Goal: Task Accomplishment & Management: Use online tool/utility

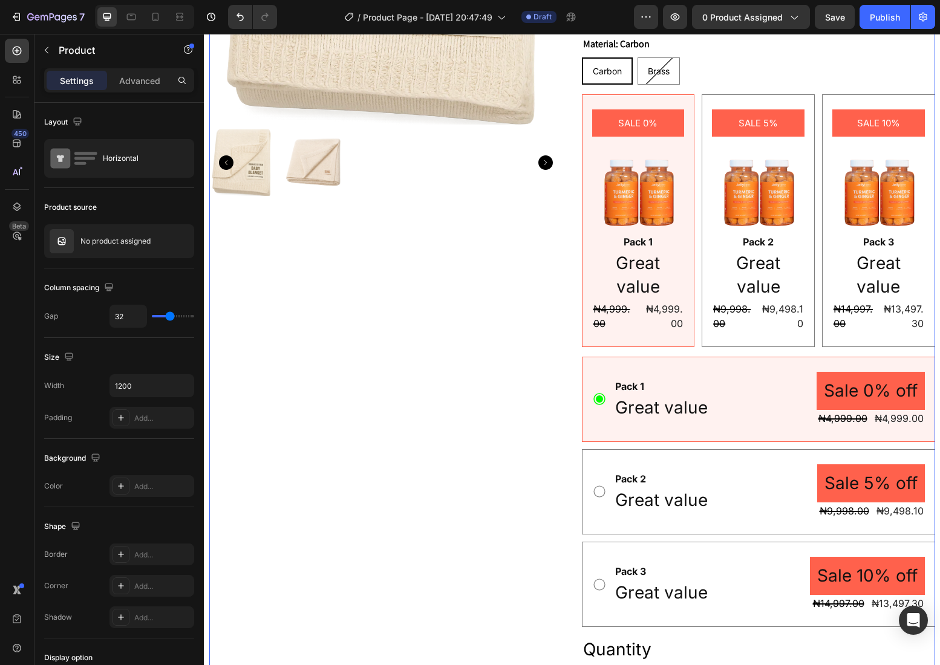
scroll to position [577, 0]
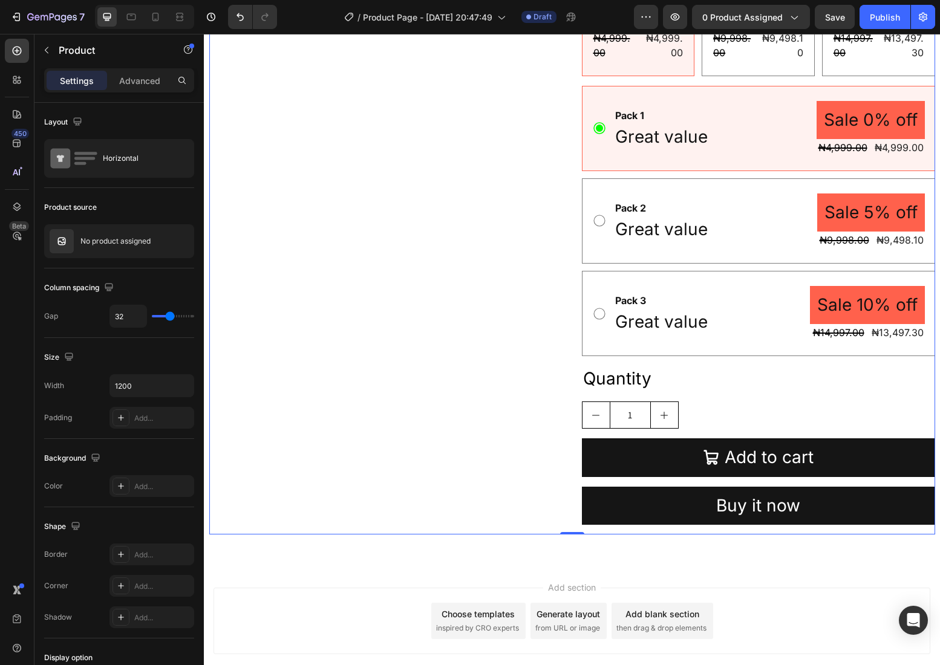
click at [558, 445] on div "Product Images" at bounding box center [385, 18] width 353 height 1034
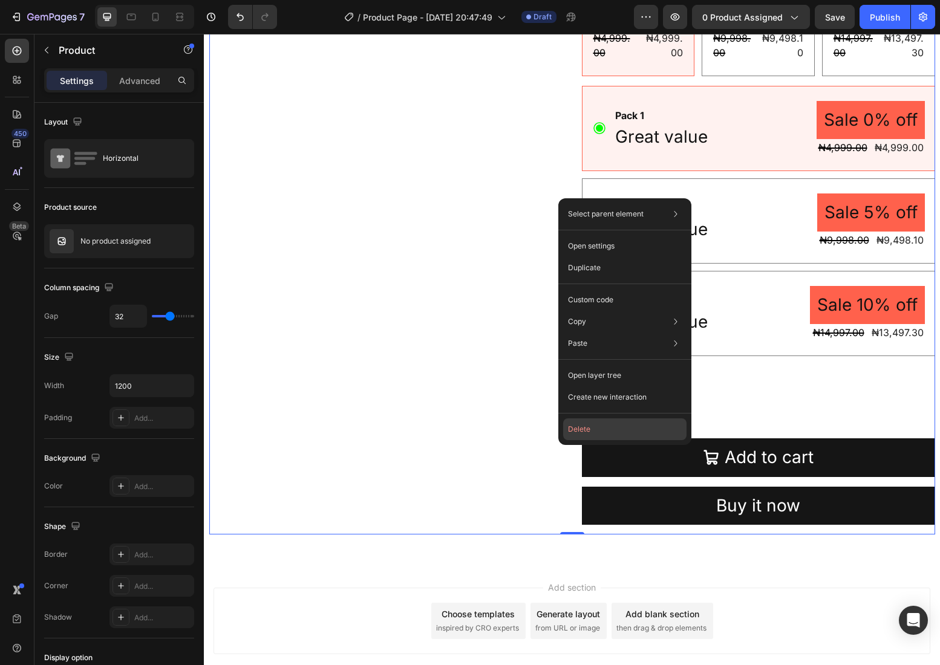
click at [577, 424] on button "Delete" at bounding box center [624, 429] width 123 height 22
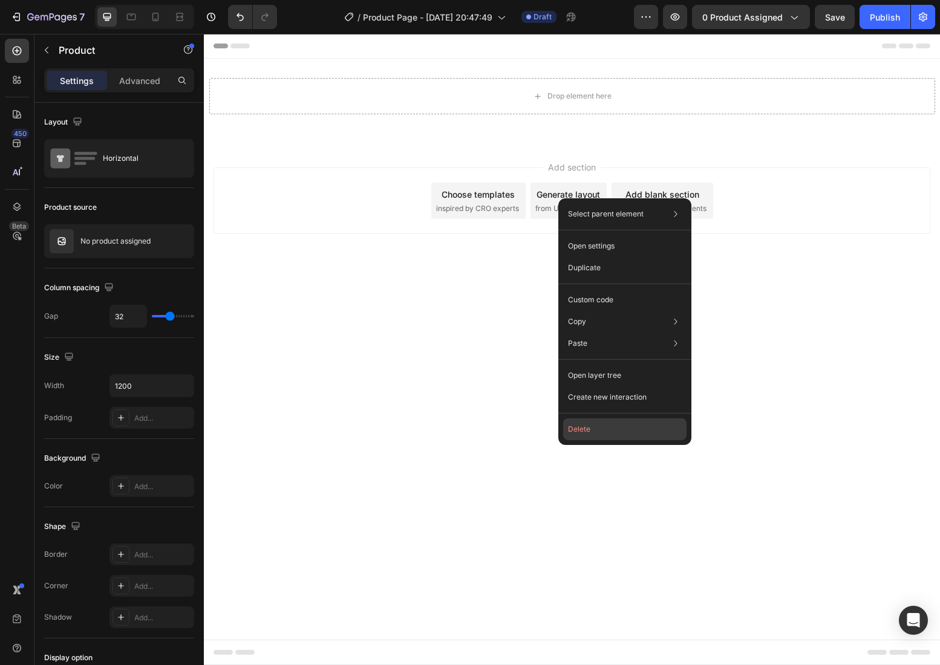
scroll to position [0, 0]
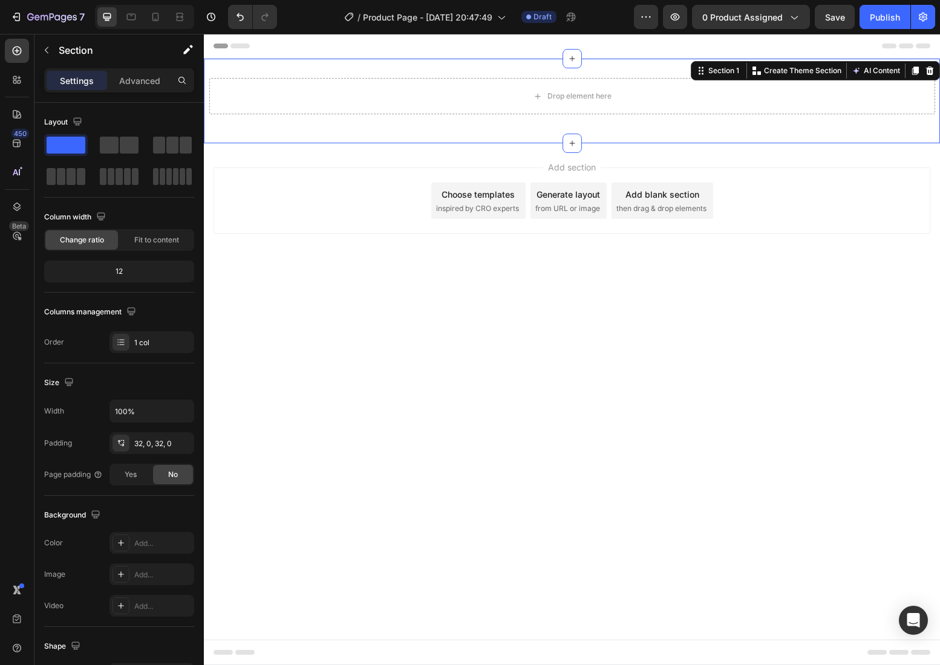
click at [614, 69] on div "Drop element here Row Section 1 Create Theme Section AI Content Write with GemA…" at bounding box center [572, 101] width 736 height 85
click at [926, 68] on icon at bounding box center [930, 71] width 8 height 8
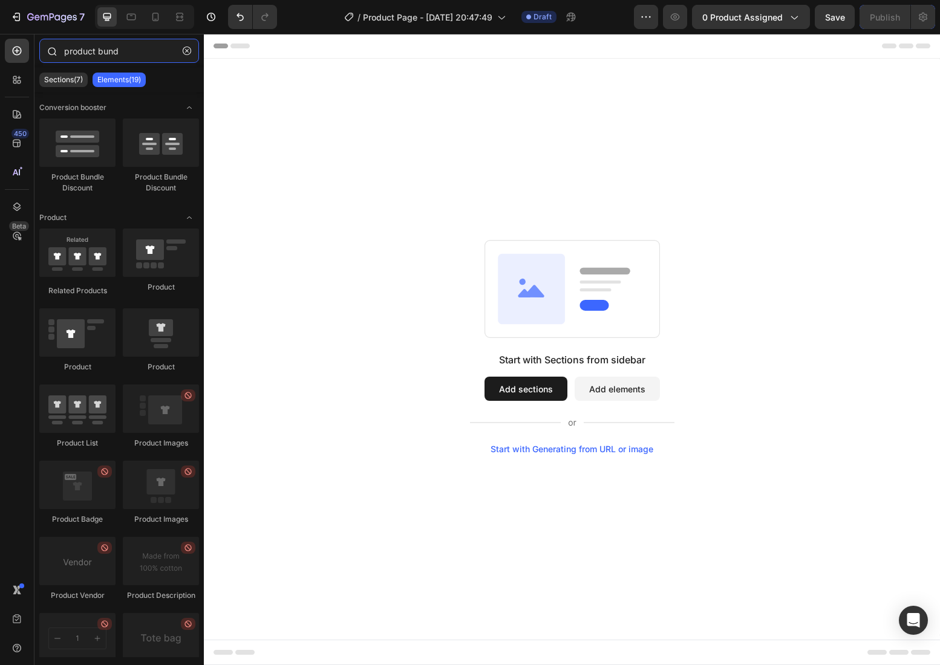
click at [97, 49] on input "product bund" at bounding box center [119, 51] width 160 height 24
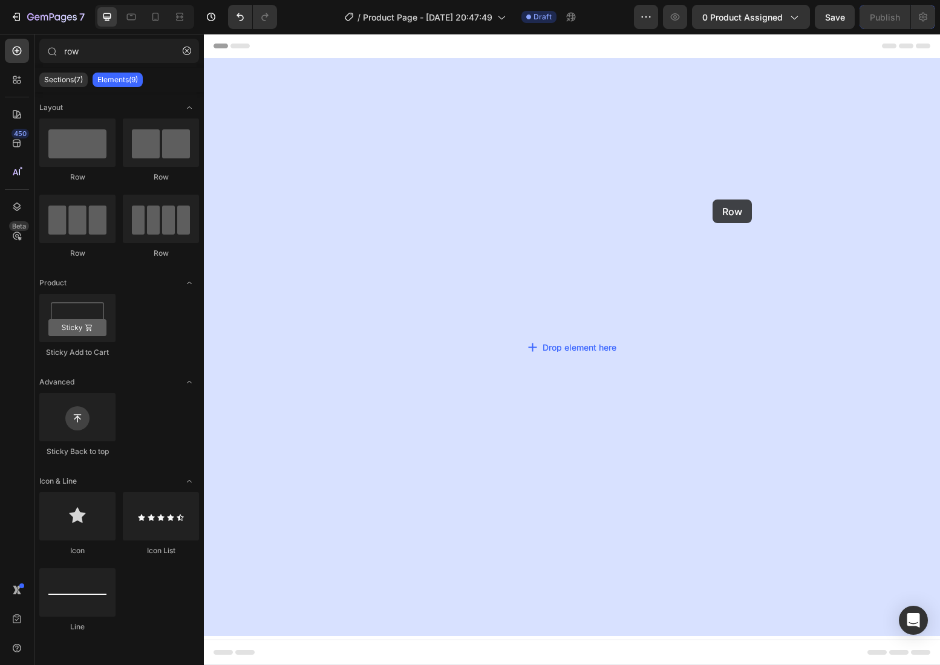
drag, startPoint x: 279, startPoint y: 177, endPoint x: 712, endPoint y: 200, distance: 433.5
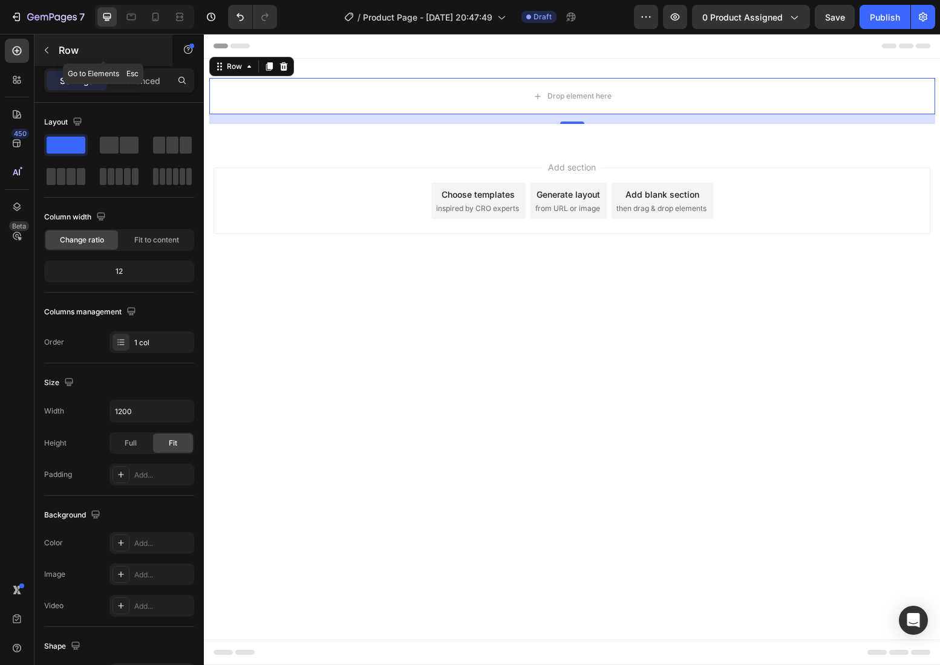
click at [87, 39] on div "Row" at bounding box center [103, 49] width 138 height 31
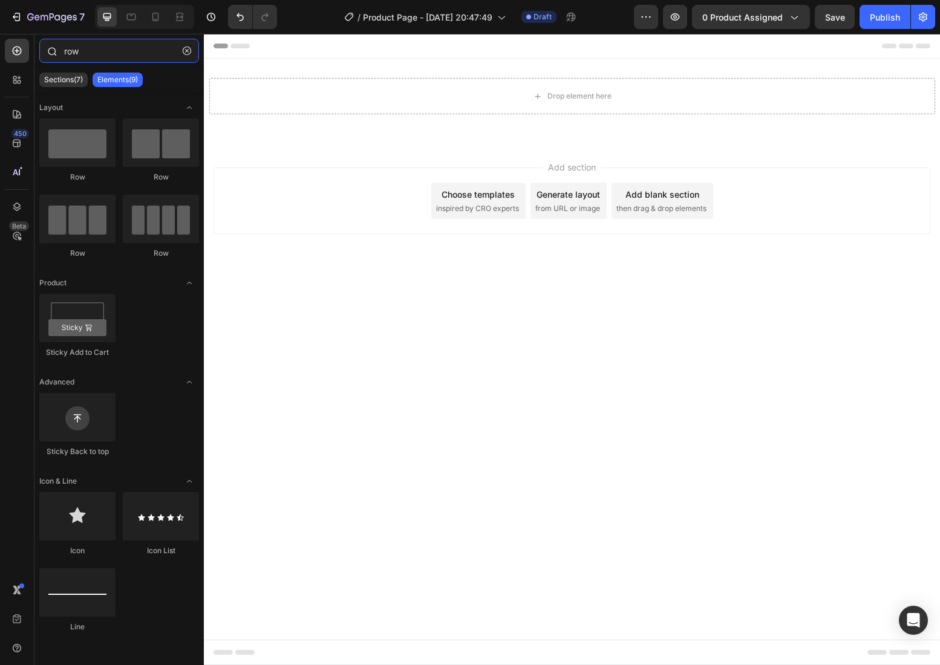
click at [82, 52] on input "row" at bounding box center [119, 51] width 160 height 24
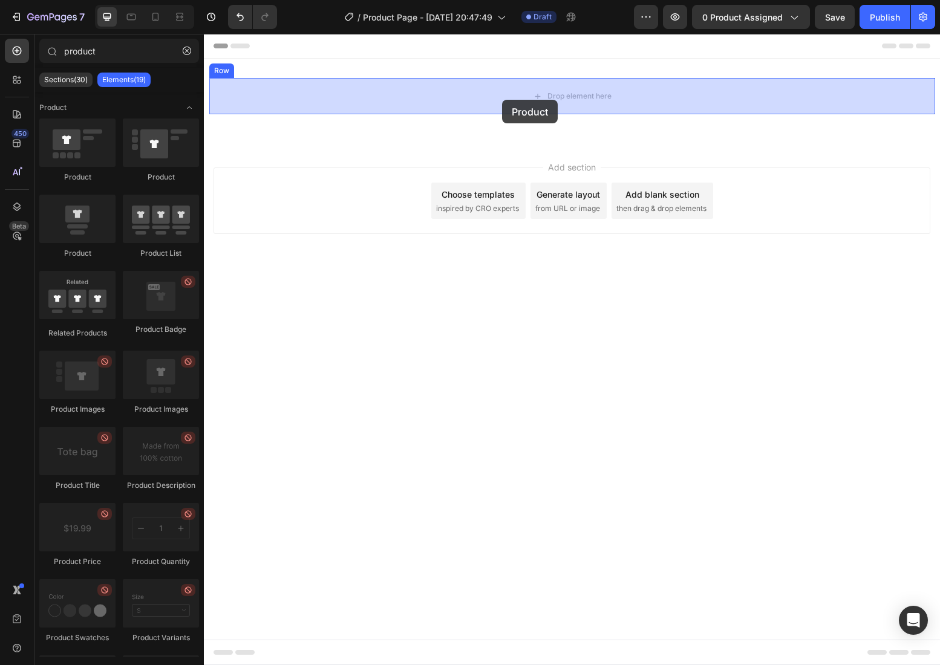
drag, startPoint x: 275, startPoint y: 175, endPoint x: 502, endPoint y: 100, distance: 239.0
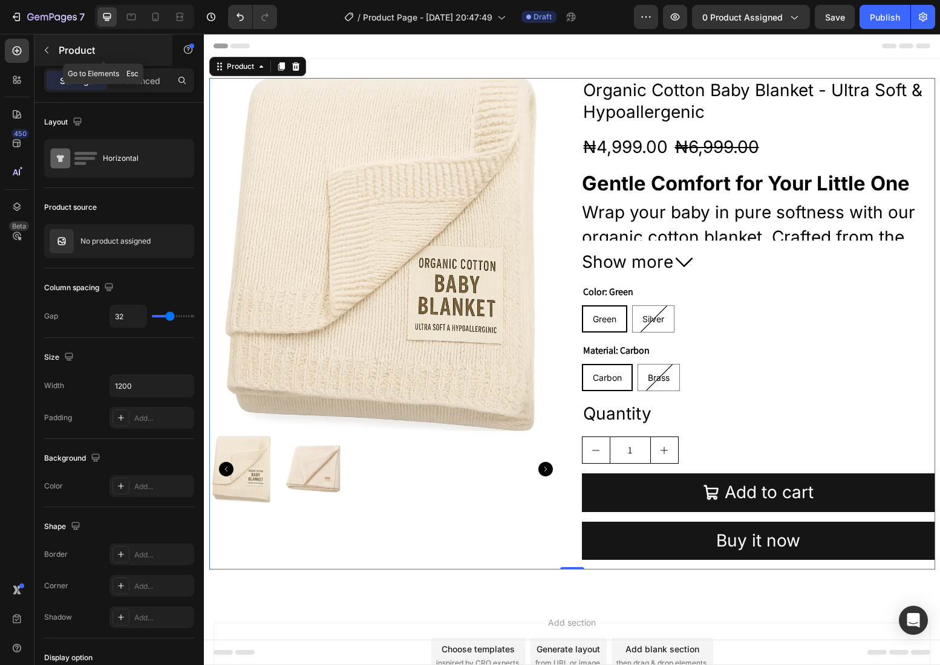
click at [97, 51] on p "Product" at bounding box center [110, 50] width 103 height 15
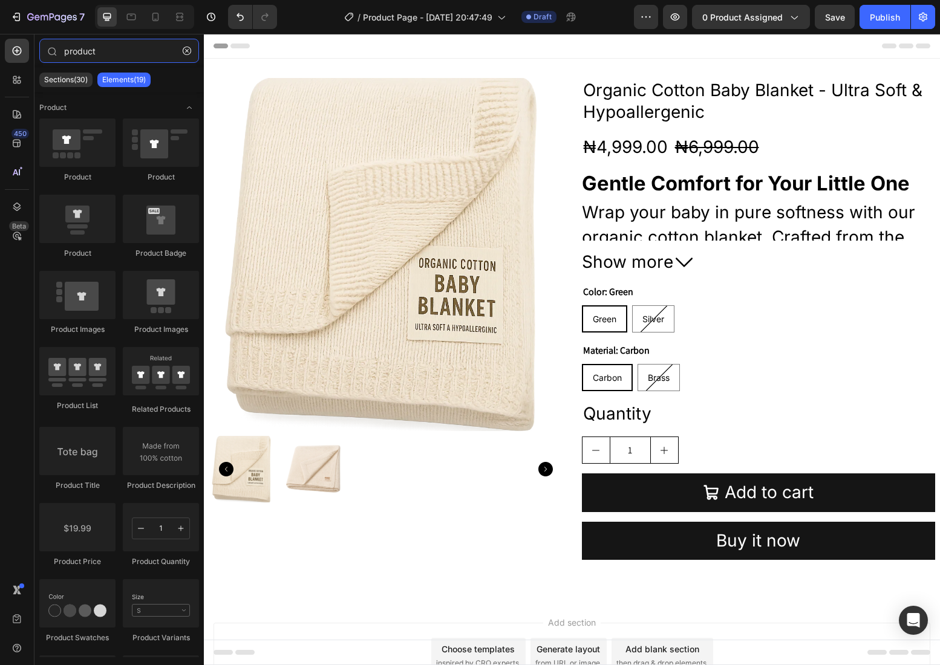
click at [97, 51] on input "product" at bounding box center [119, 51] width 160 height 24
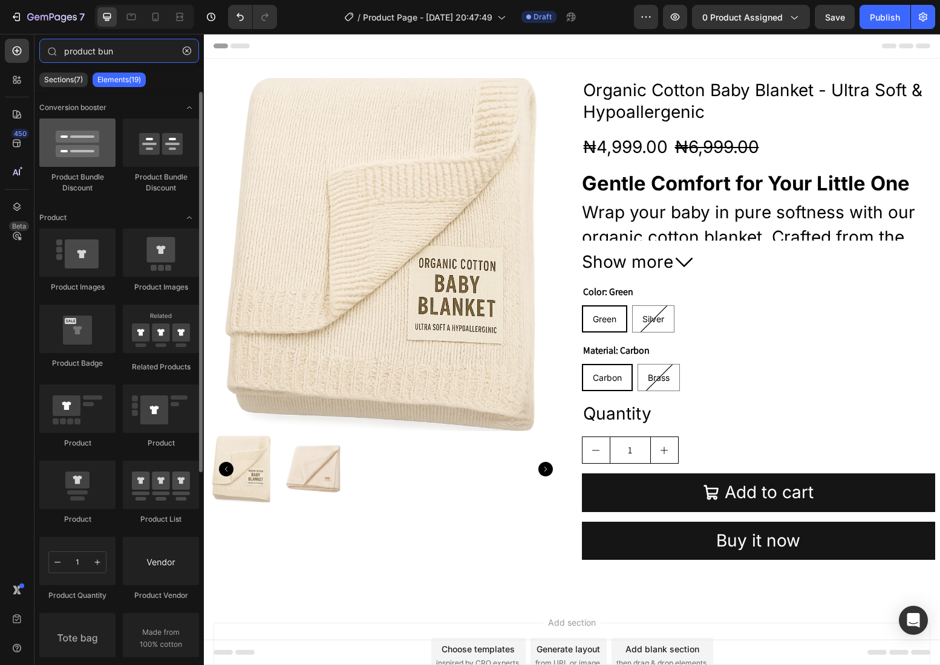
type input "product bun"
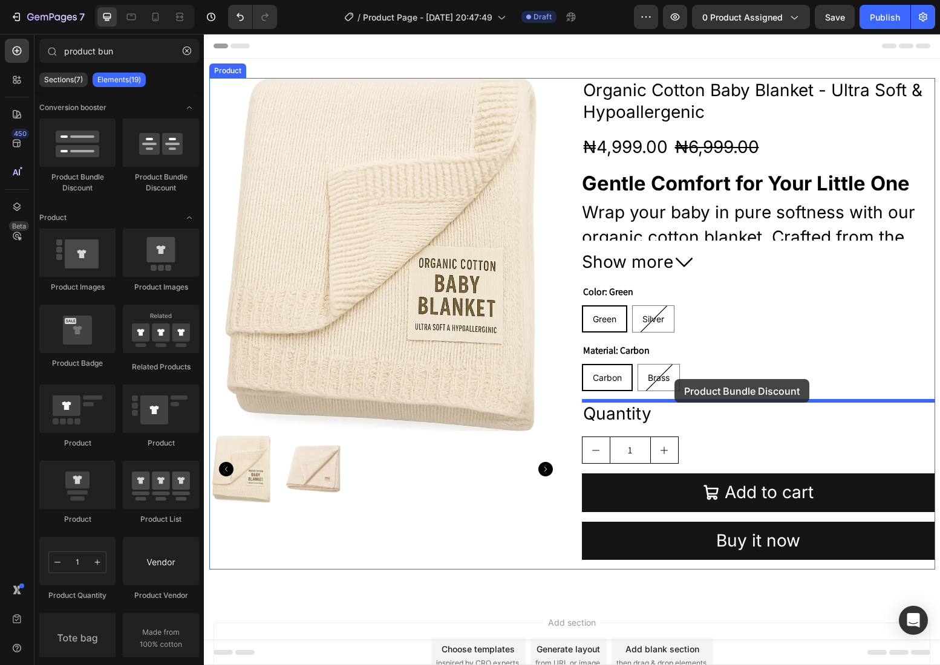
drag, startPoint x: 281, startPoint y: 185, endPoint x: 674, endPoint y: 379, distance: 438.9
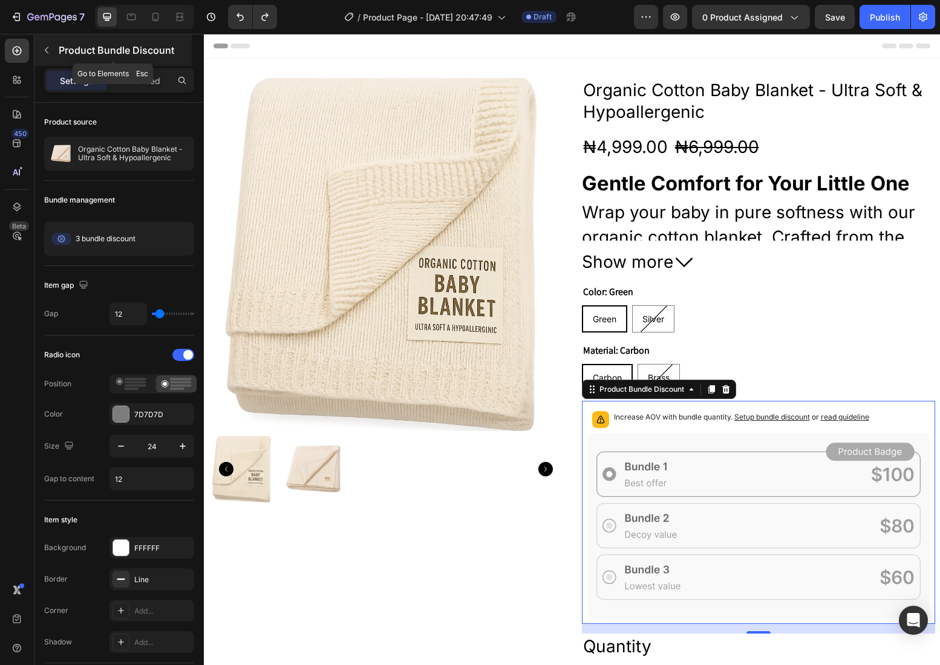
click at [102, 42] on div "Product Bundle Discount" at bounding box center [112, 49] width 157 height 31
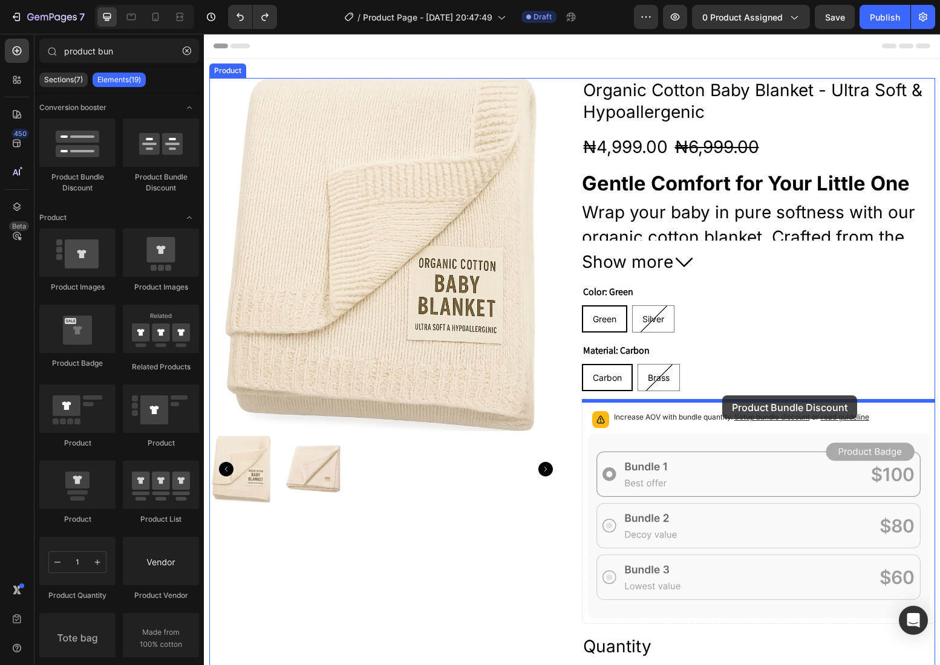
drag, startPoint x: 358, startPoint y: 177, endPoint x: 722, endPoint y: 395, distance: 424.7
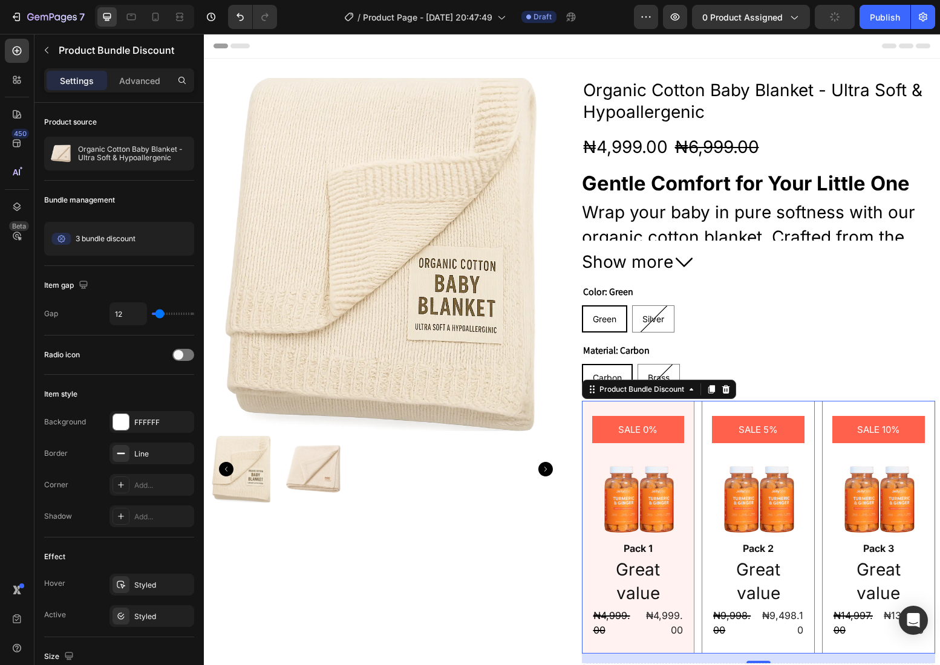
scroll to position [122, 0]
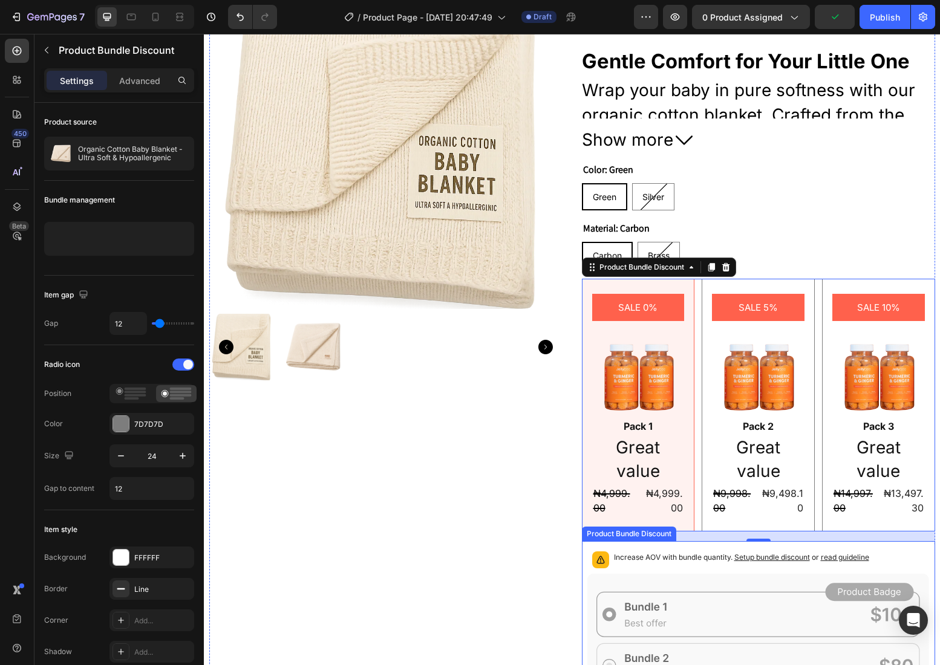
click at [719, 590] on icon at bounding box center [758, 665] width 342 height 185
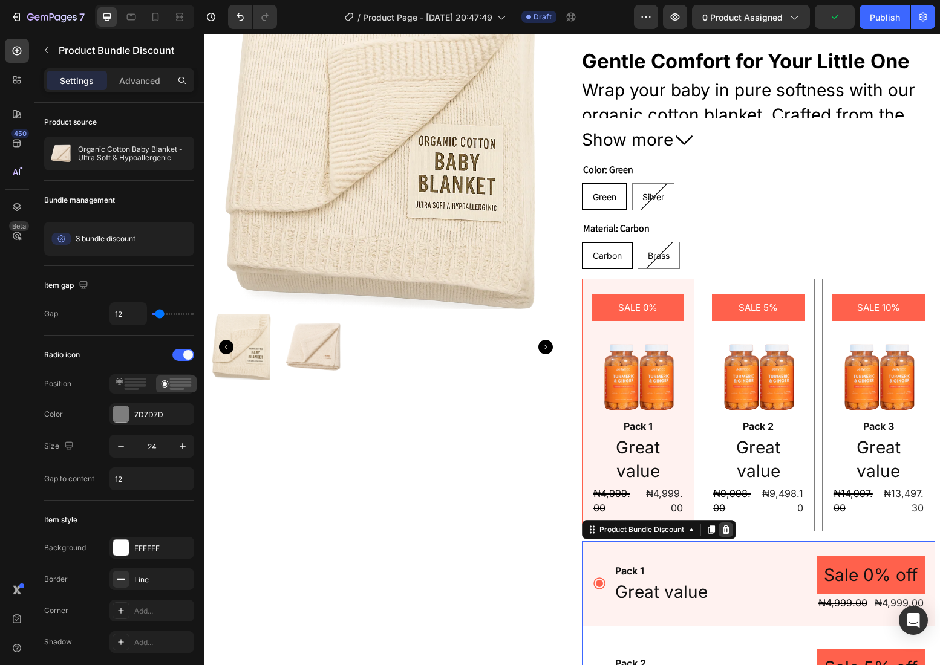
click at [729, 530] on icon at bounding box center [725, 529] width 8 height 8
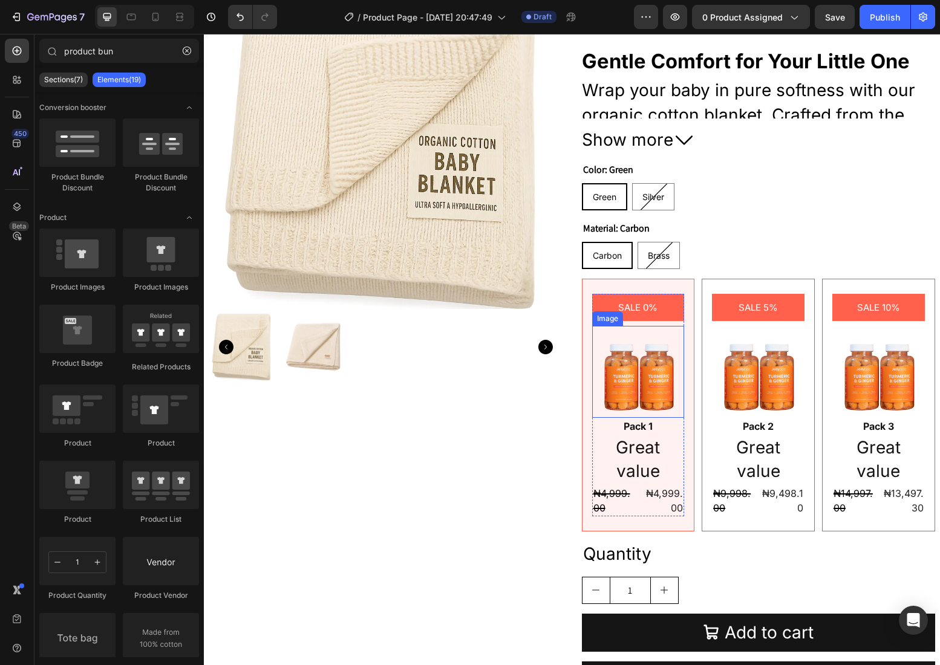
click at [643, 386] on img at bounding box center [638, 372] width 93 height 92
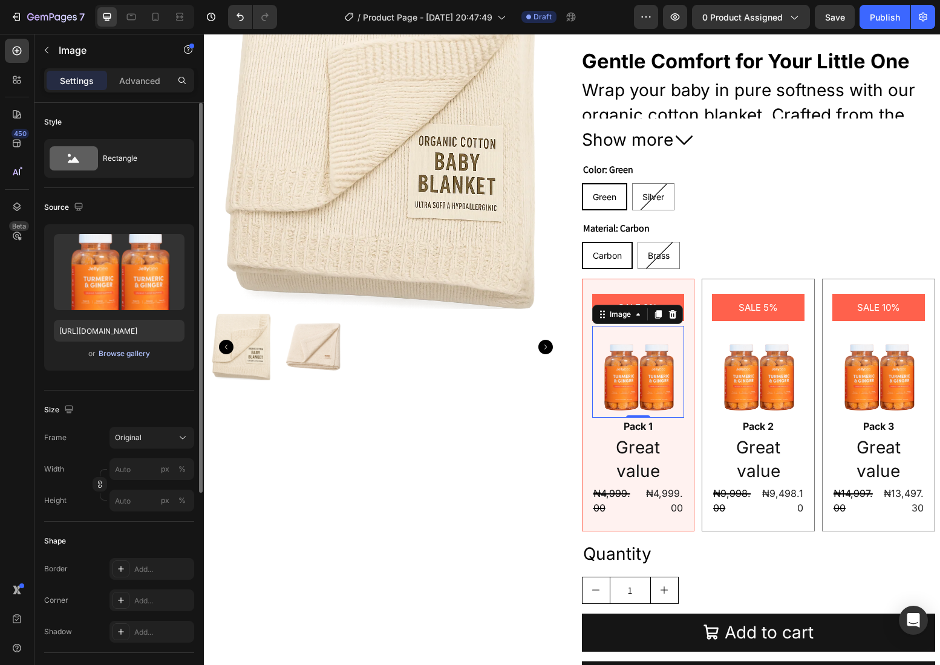
click at [129, 351] on div "Browse gallery" at bounding box center [124, 353] width 51 height 11
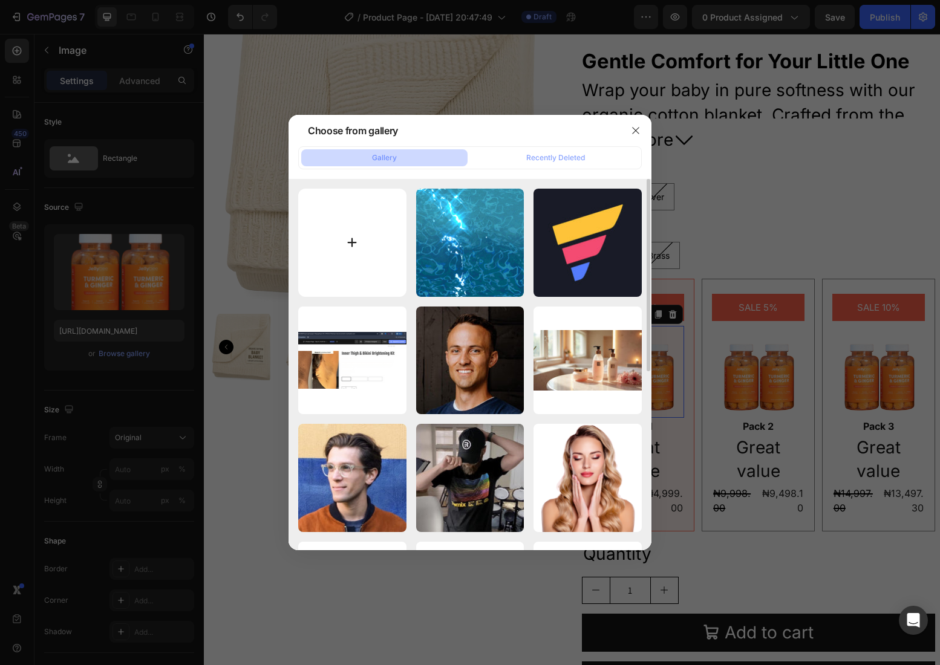
click at [325, 269] on input "file" at bounding box center [352, 243] width 108 height 108
type input "C:\fakepath\bundle_1.png"
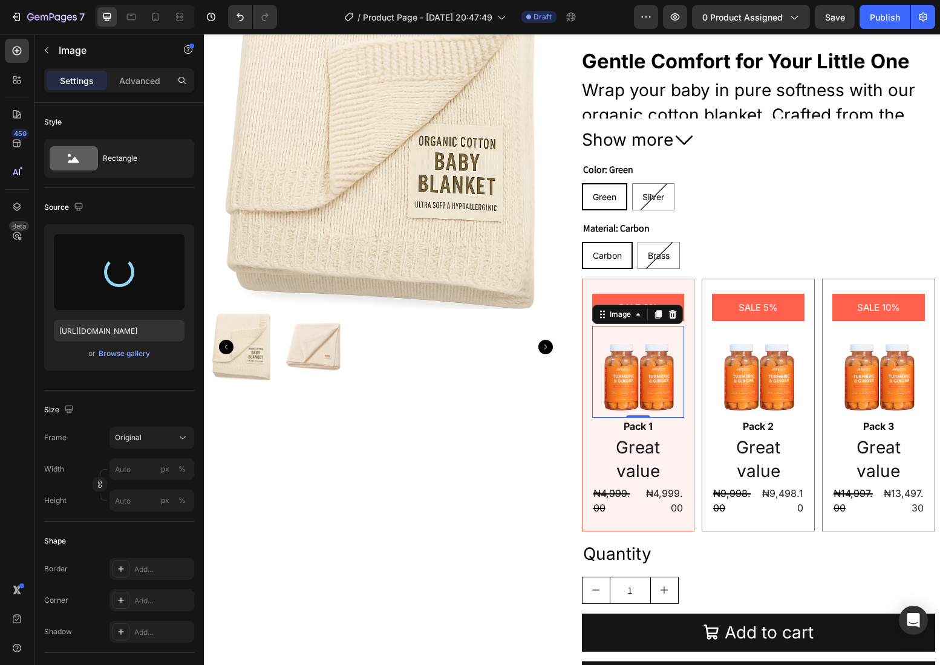
type input "[URL][DOMAIN_NAME]"
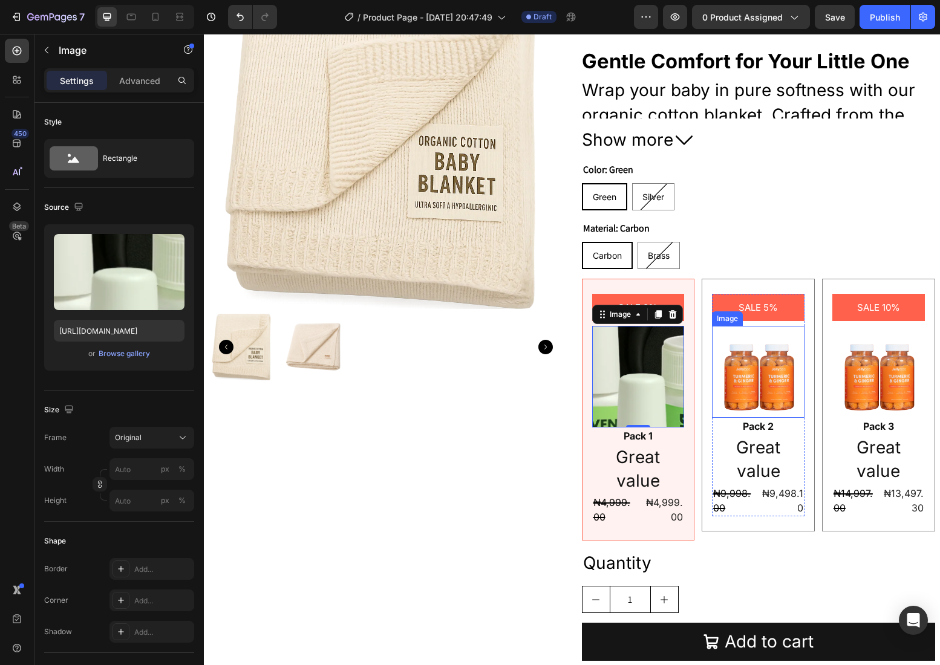
click at [758, 383] on img at bounding box center [758, 372] width 93 height 92
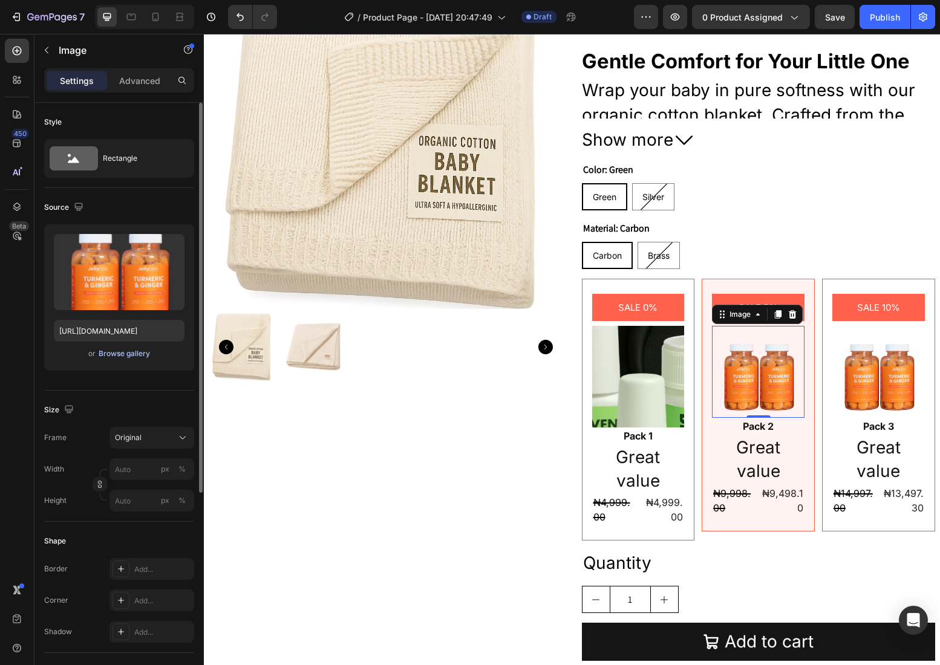
click at [129, 353] on div "Browse gallery" at bounding box center [124, 353] width 51 height 11
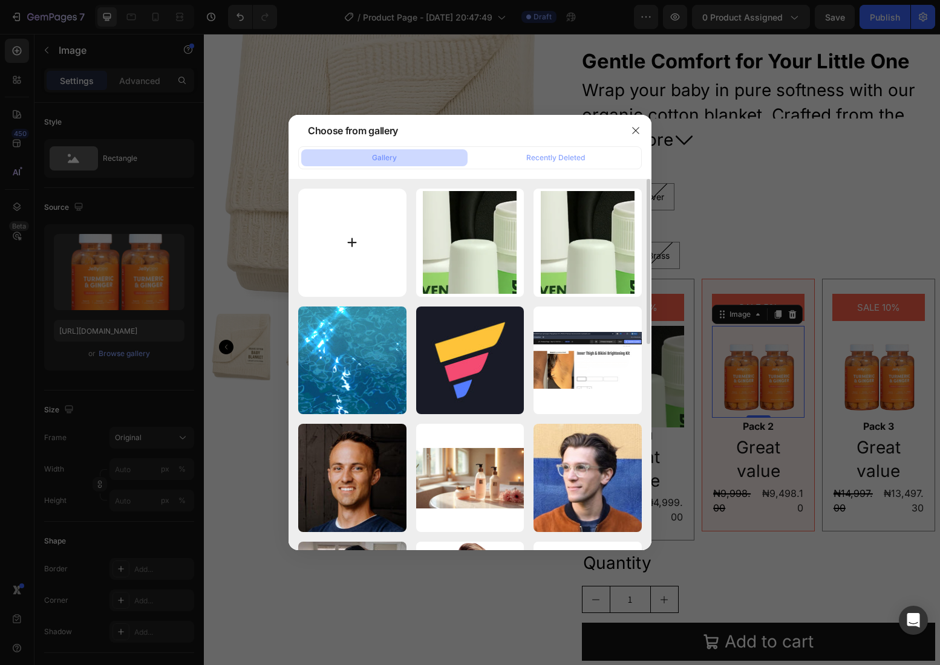
click at [363, 251] on input "file" at bounding box center [352, 243] width 108 height 108
type input "C:\fakepath\bundle_2.png"
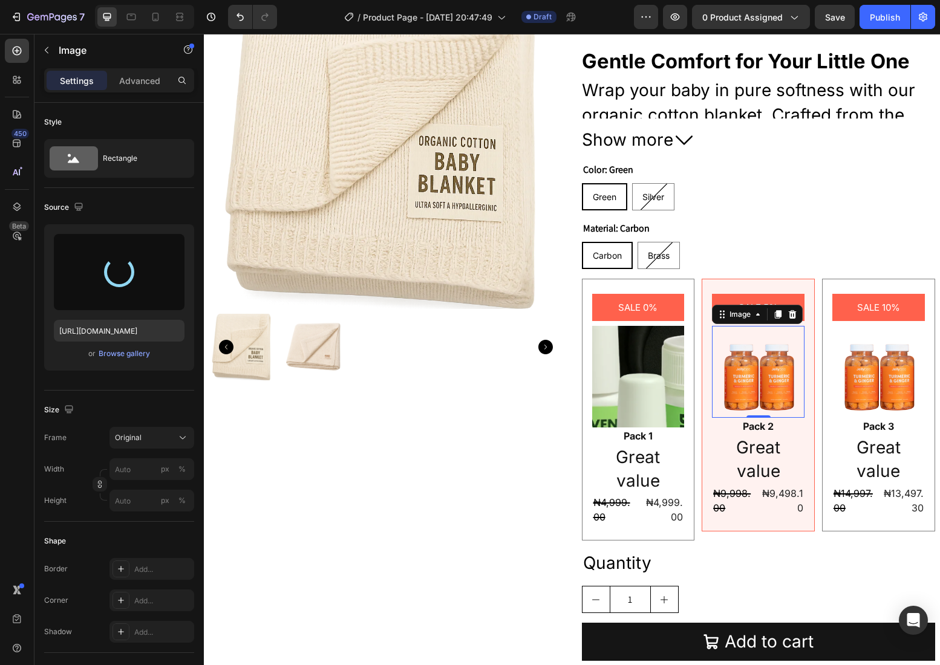
type input "[URL][DOMAIN_NAME]"
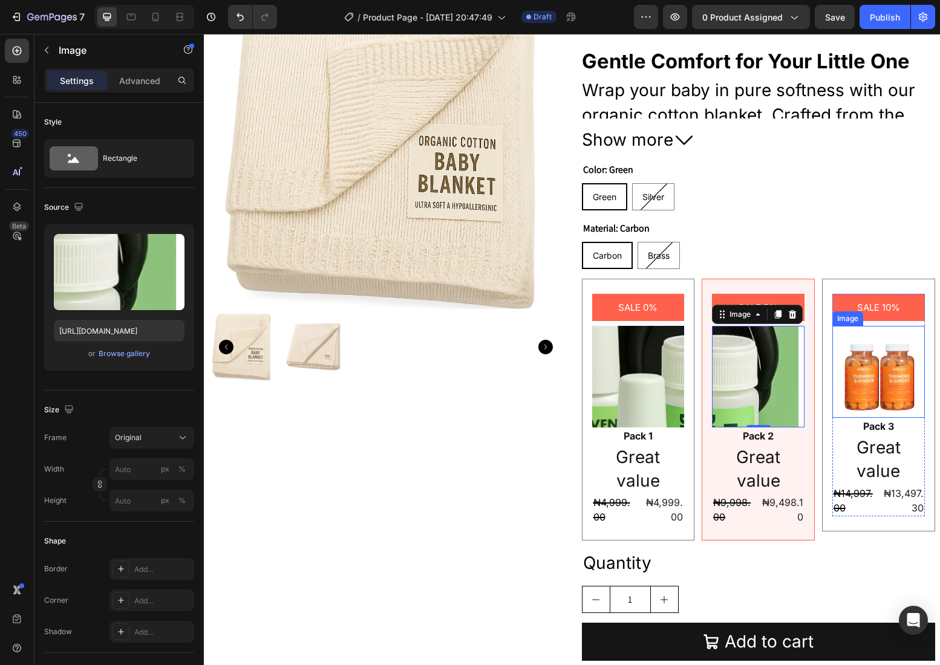
click at [864, 389] on img at bounding box center [878, 372] width 93 height 92
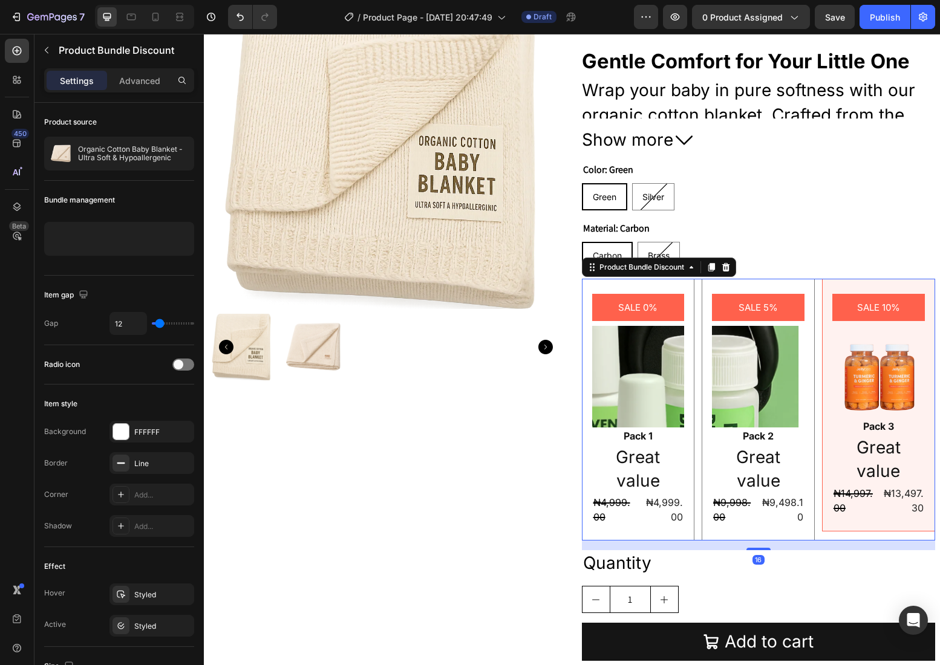
click at [585, 284] on div "SALE 0% Product Badge Image Pack 1 Text Block Great value Text Block ₦4,999.00 …" at bounding box center [638, 410] width 113 height 262
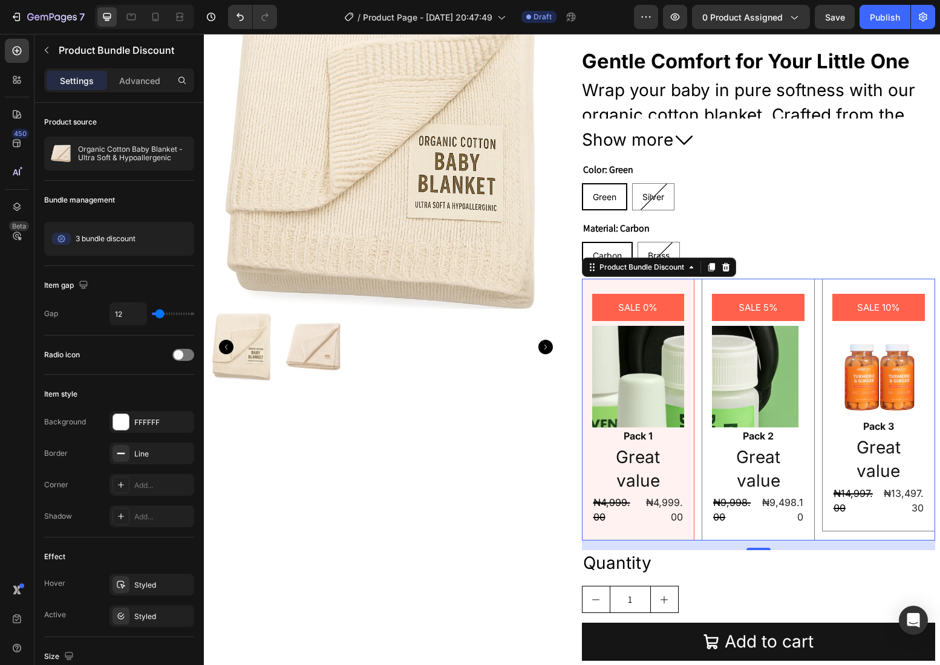
click at [586, 466] on div "SALE 0% Product Badge Image Pack 1 Text Block Great value Text Block ₦4,999.00 …" at bounding box center [638, 410] width 113 height 262
click at [708, 473] on div "SALE 5% Product Badge Image Pack 2 Text Block Great value Text Block ₦9,998.00 …" at bounding box center [757, 410] width 113 height 262
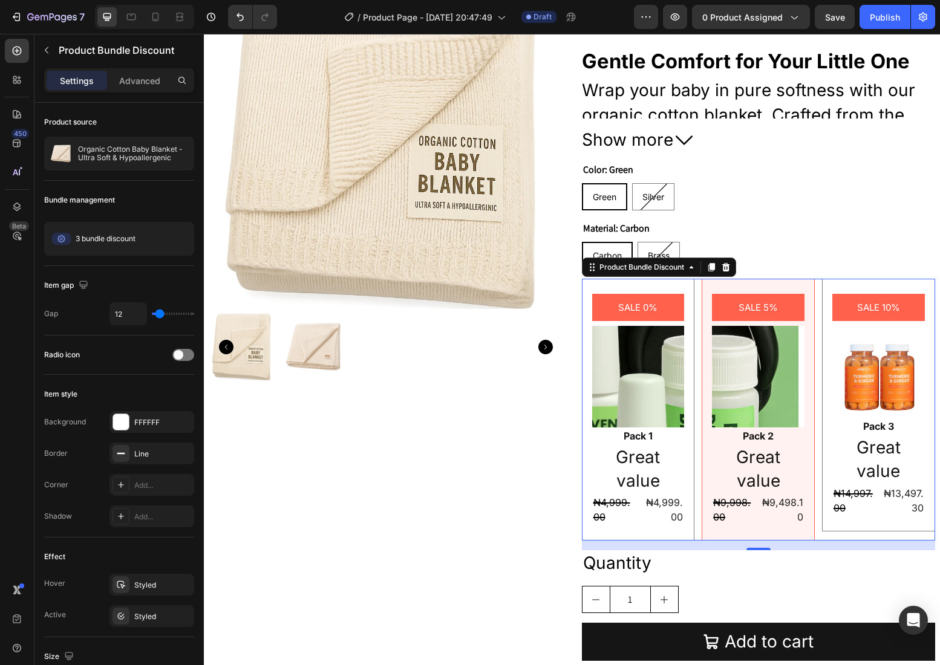
click at [585, 472] on div "SALE 0% Product Badge Image Pack 1 Text Block Great value Text Block ₦4,999.00 …" at bounding box center [638, 410] width 113 height 262
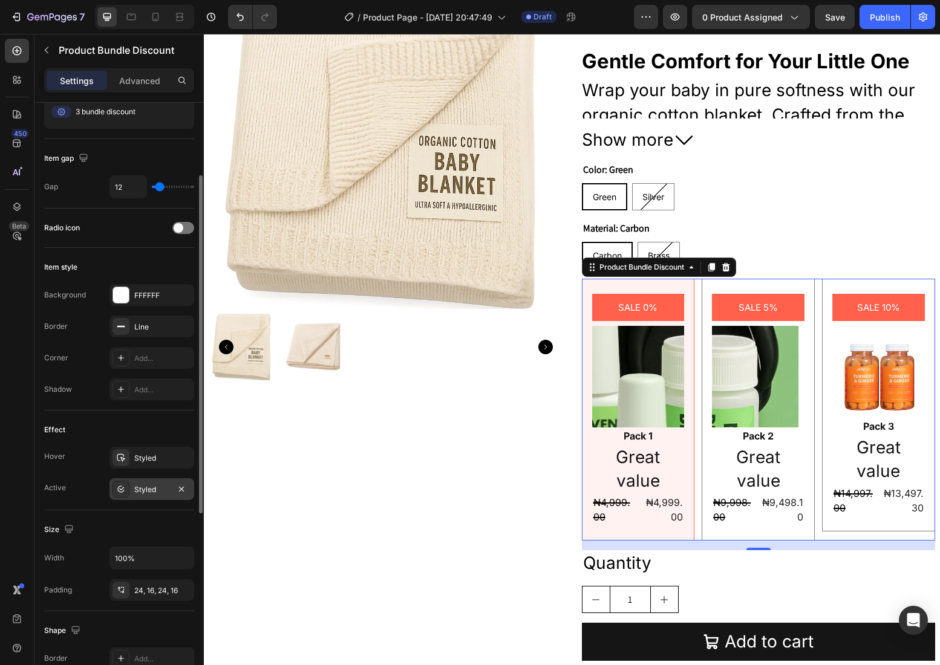
scroll to position [128, 0]
click at [155, 492] on div "Styled" at bounding box center [151, 489] width 35 height 11
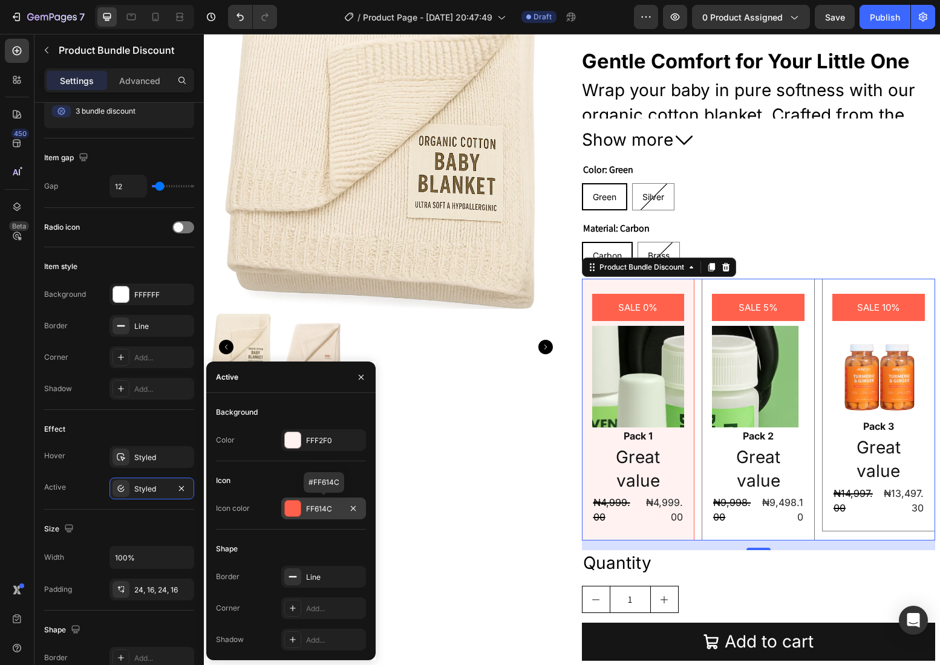
click at [326, 509] on div "FF614C" at bounding box center [323, 509] width 35 height 11
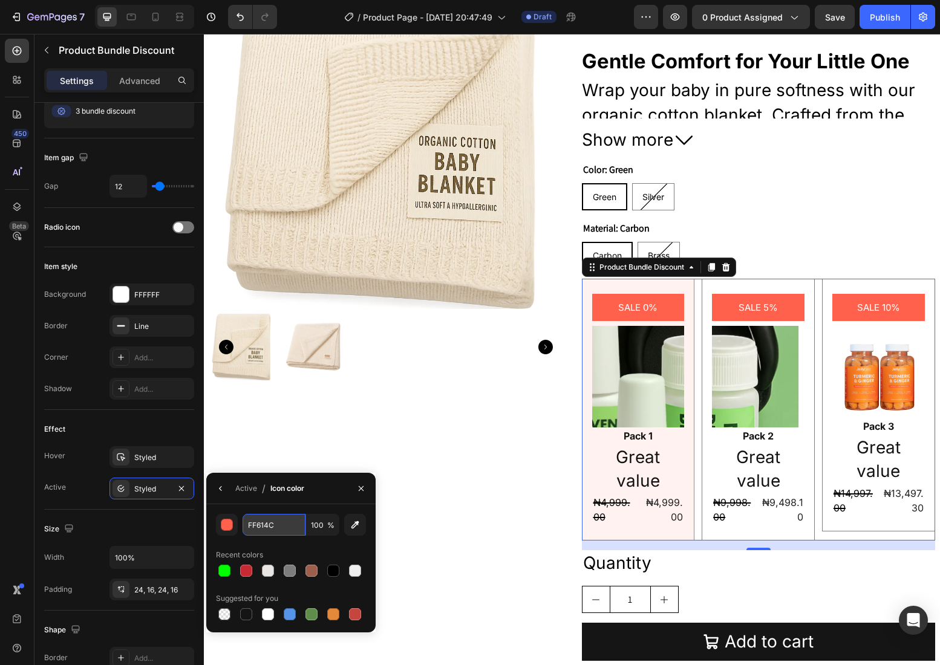
click at [261, 522] on input "FF614C" at bounding box center [273, 525] width 63 height 22
click at [320, 484] on div "Active / Icon color" at bounding box center [290, 488] width 169 height 31
click at [247, 571] on div at bounding box center [246, 571] width 12 height 12
click at [359, 523] on icon "button" at bounding box center [355, 525] width 12 height 12
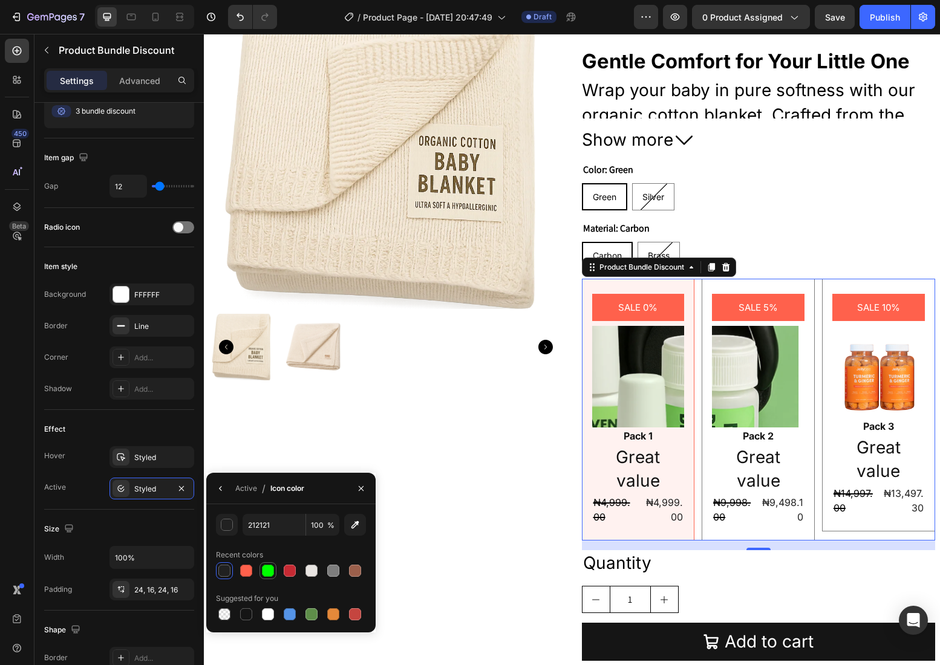
click at [270, 565] on div at bounding box center [268, 571] width 12 height 12
type input "00FF00"
click at [730, 472] on p "Great value" at bounding box center [758, 469] width 90 height 47
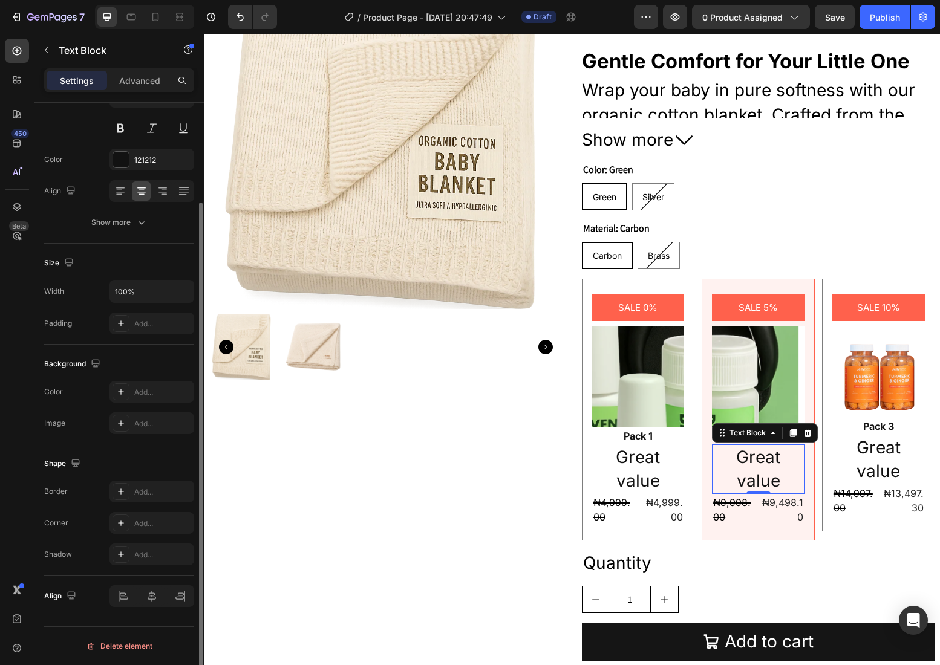
scroll to position [0, 0]
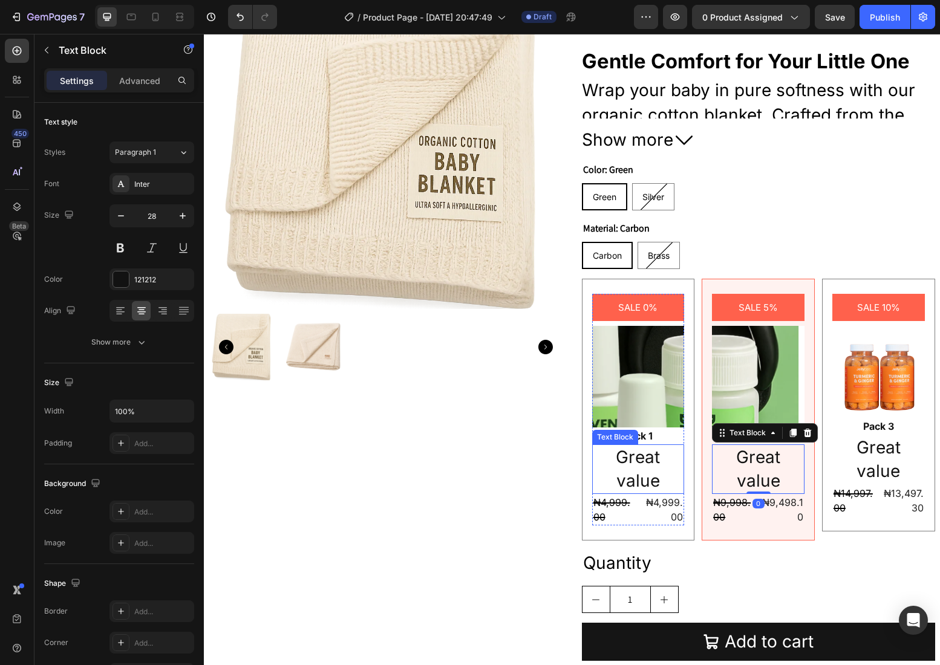
click at [609, 460] on p "Great value" at bounding box center [638, 469] width 90 height 47
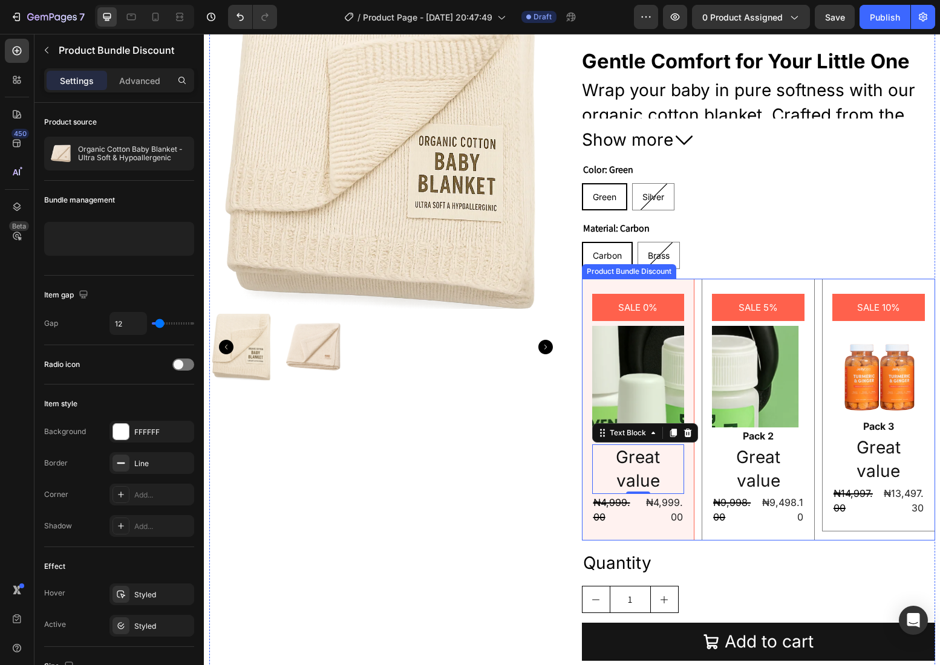
click at [587, 377] on div "SALE 0% Product Badge Image Pack 1 Text Block Great value Text Block 0 ₦4,999.0…" at bounding box center [638, 410] width 113 height 262
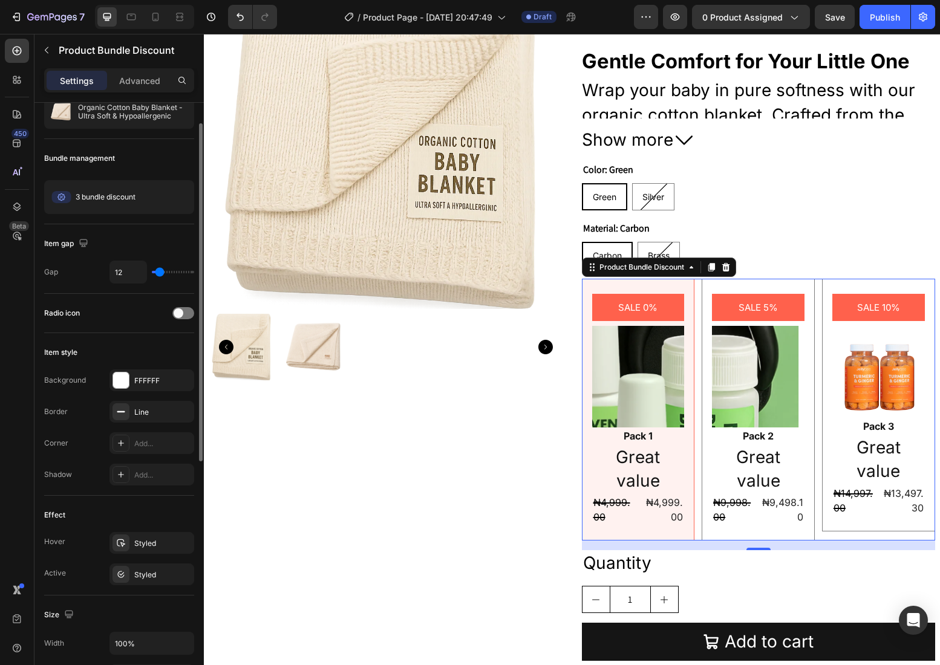
scroll to position [60, 0]
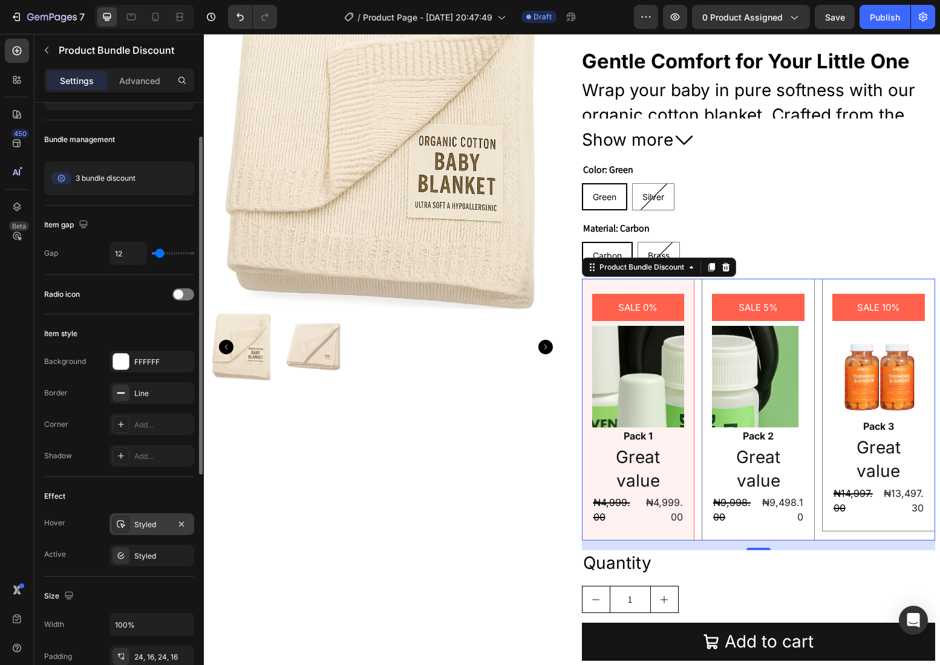
click at [152, 526] on div "Styled" at bounding box center [151, 524] width 35 height 11
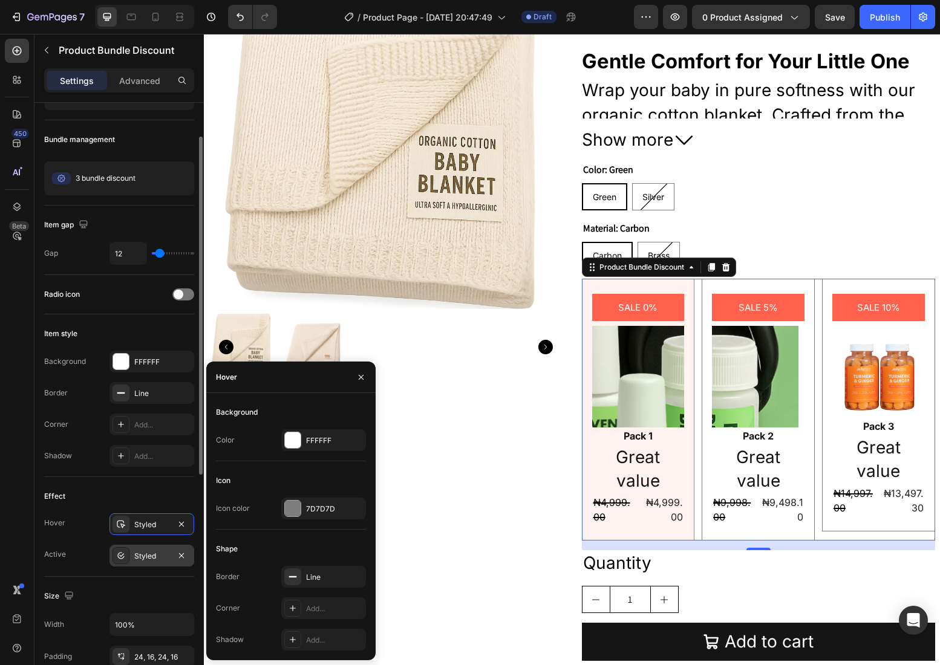
click at [149, 558] on div "Styled" at bounding box center [151, 556] width 35 height 11
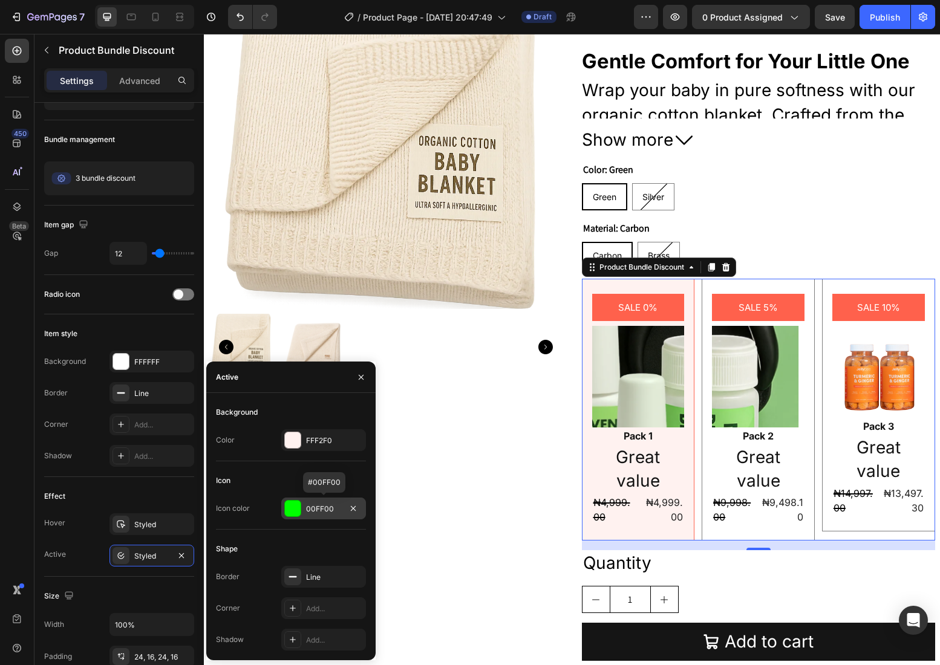
click at [325, 504] on div "00FF00" at bounding box center [323, 509] width 35 height 11
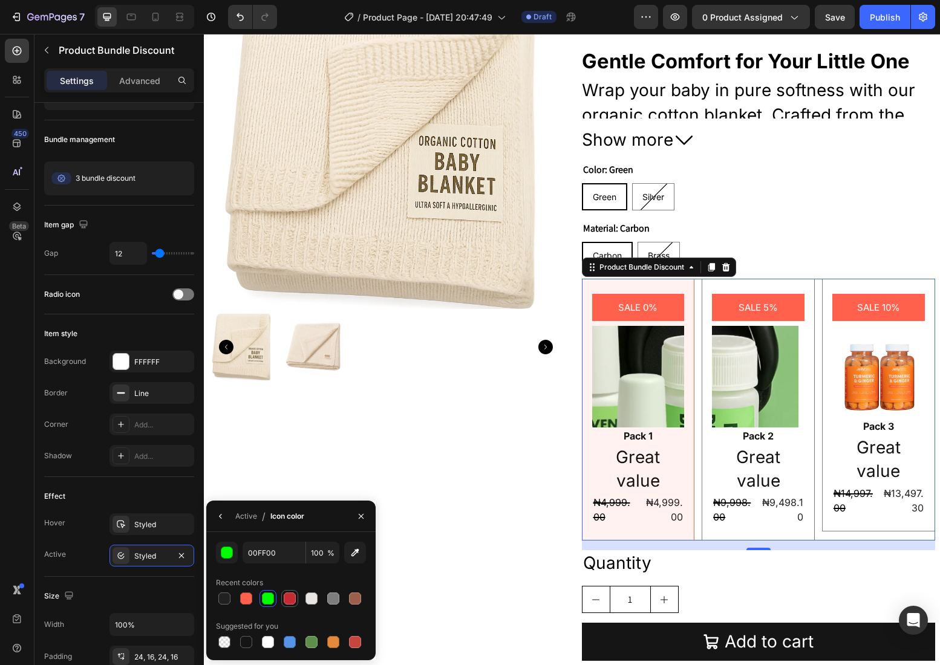
click at [293, 597] on div at bounding box center [290, 599] width 12 height 12
type input "C62A33"
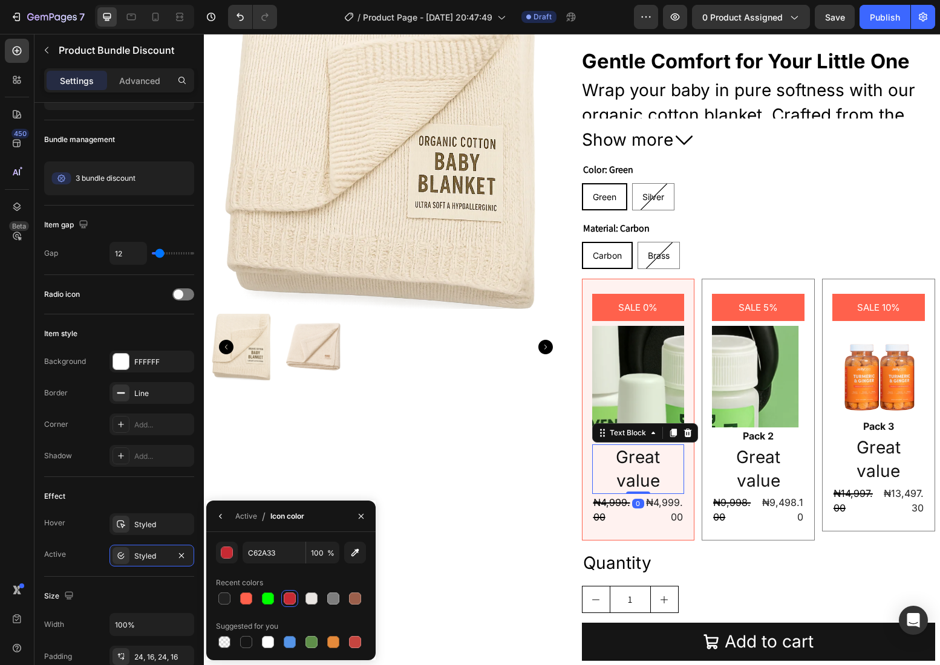
click at [608, 463] on p "Great value" at bounding box center [638, 469] width 90 height 47
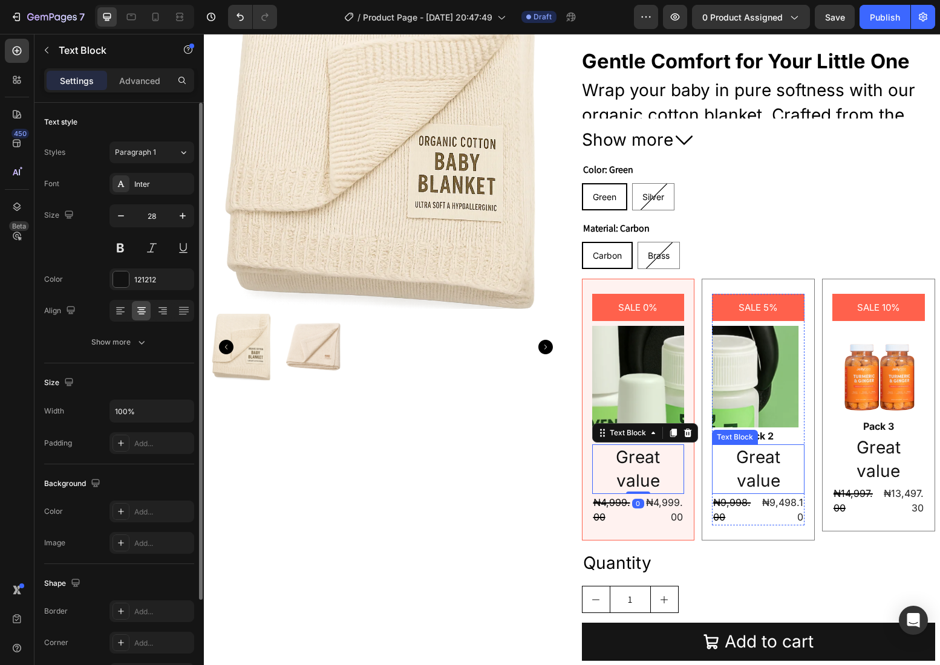
click at [729, 470] on p "Great value" at bounding box center [758, 469] width 90 height 47
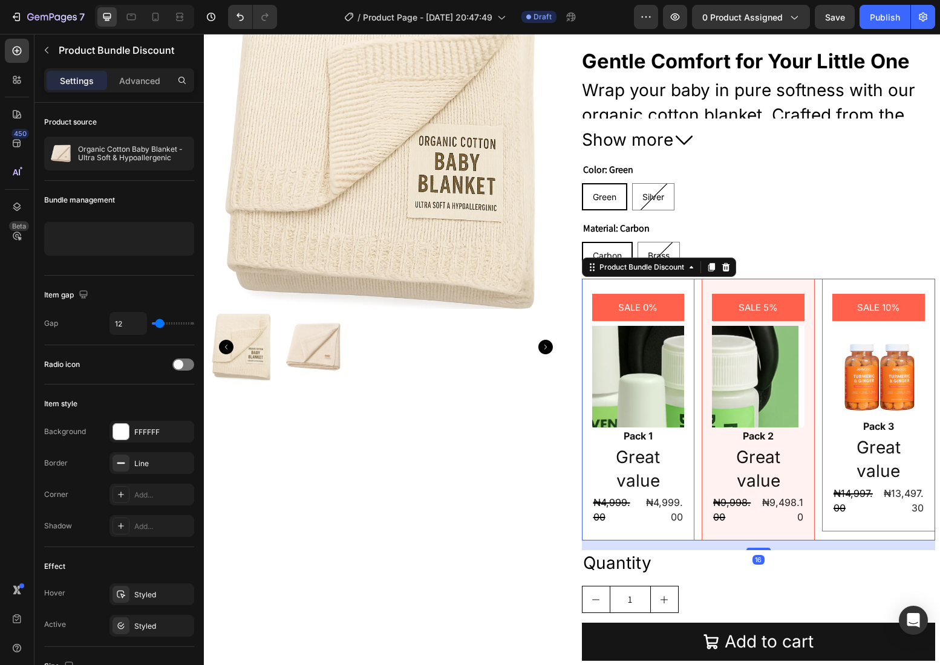
click at [704, 483] on div "SALE 5% Product Badge Image Pack 2 Text Block Great value Text Block ₦9,998.00 …" at bounding box center [757, 410] width 113 height 262
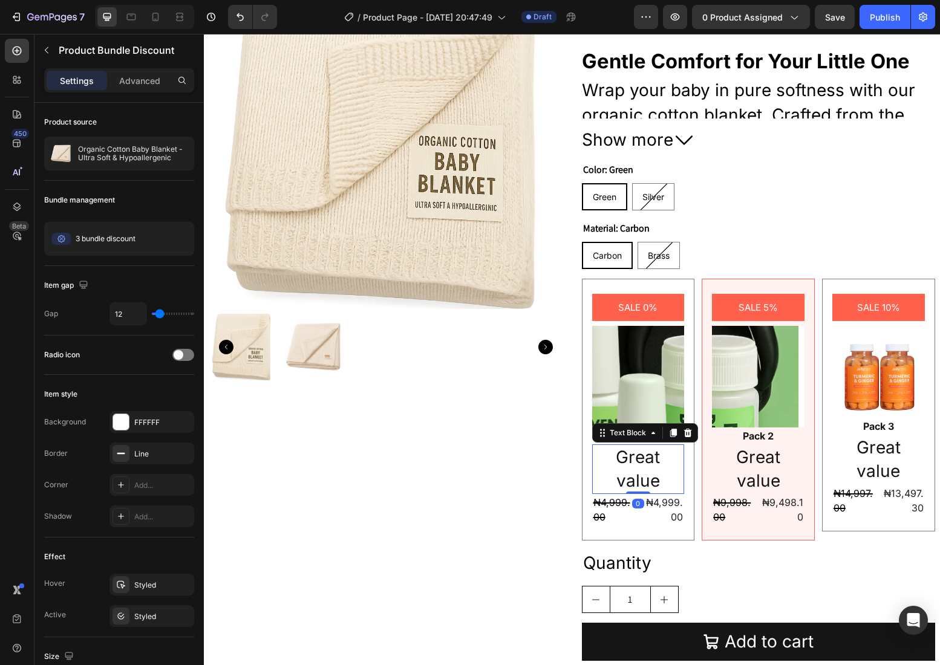
click at [661, 477] on p "Great value" at bounding box center [638, 469] width 90 height 47
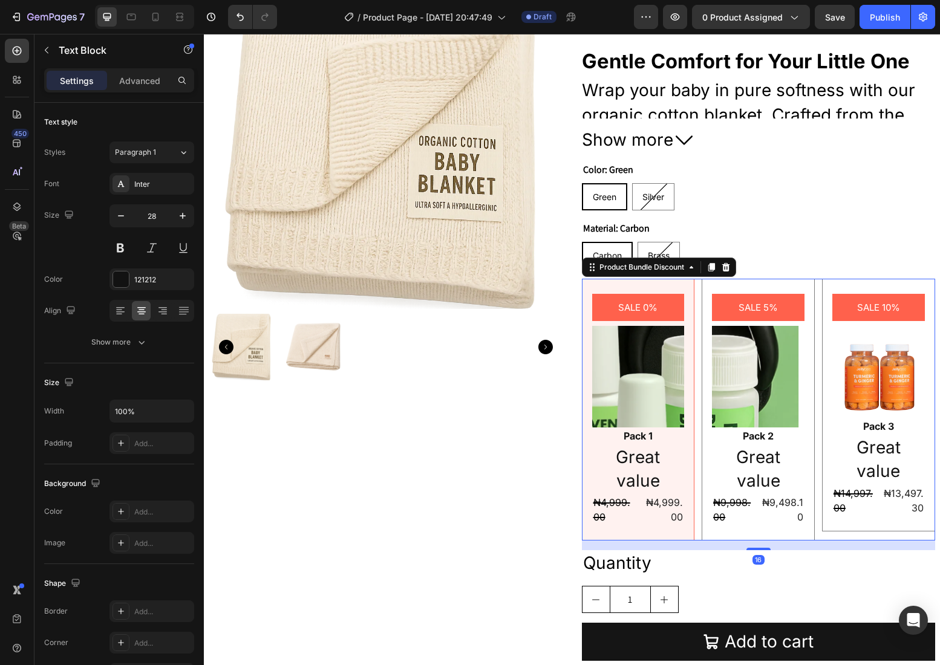
click at [685, 531] on div "SALE 0% Product Badge Image Pack 1 Text Block Great value Text Block ₦4,999.00 …" at bounding box center [638, 410] width 113 height 262
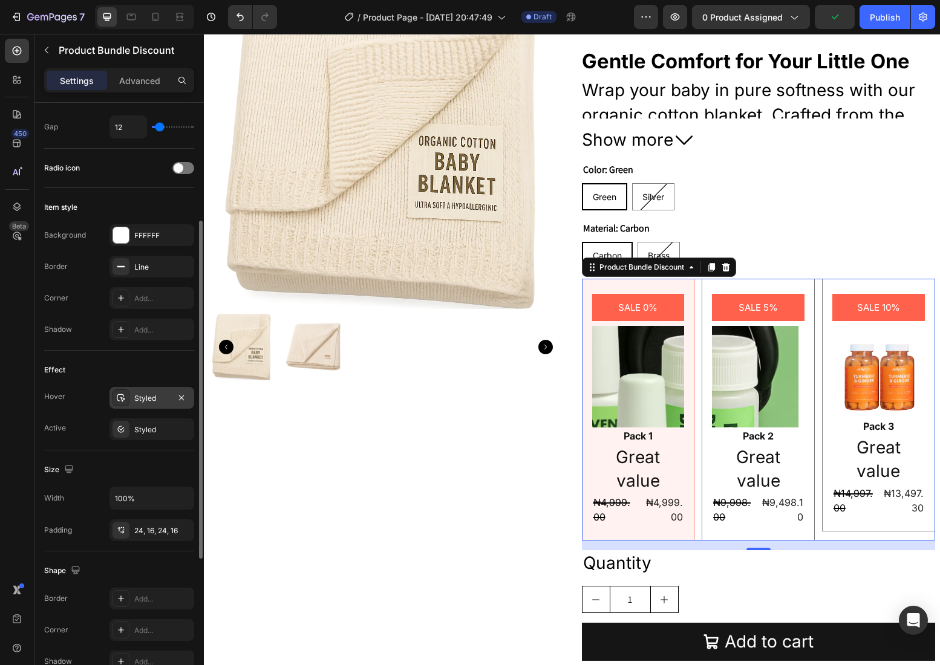
scroll to position [197, 0]
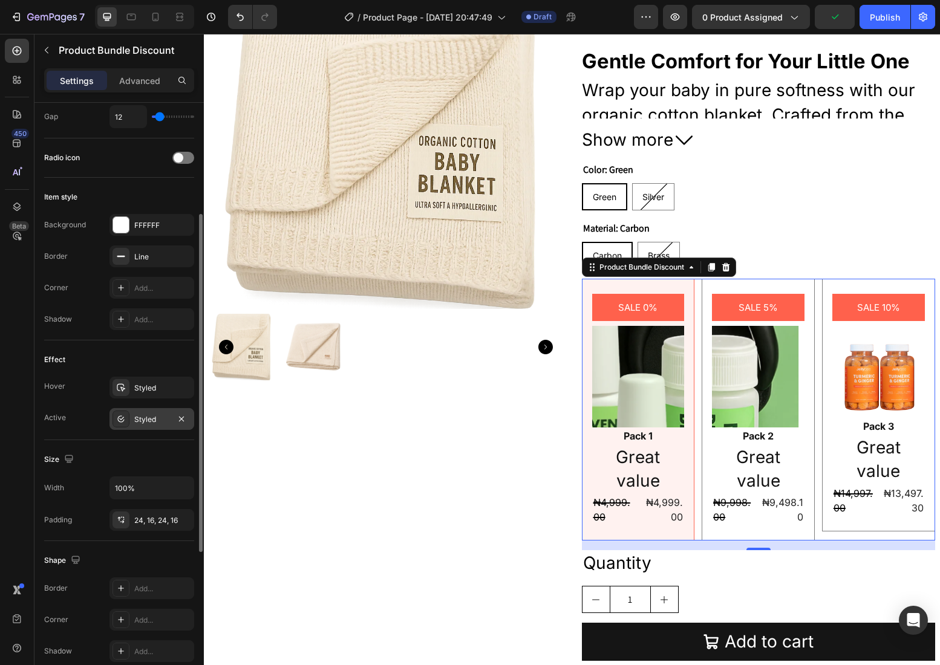
click at [154, 426] on div "Styled" at bounding box center [151, 419] width 85 height 22
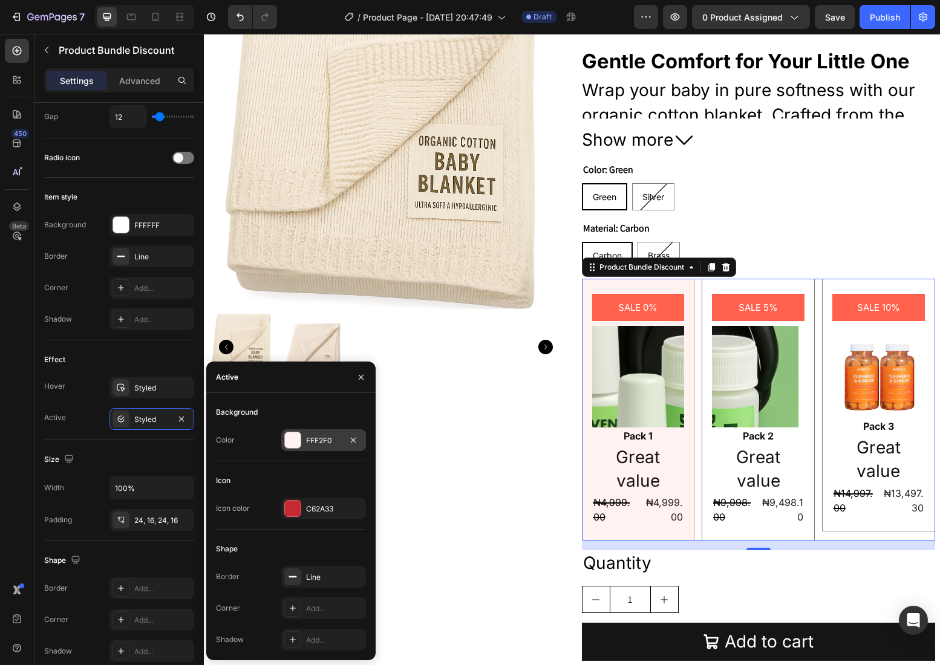
click at [337, 441] on div "FFF2F0" at bounding box center [323, 440] width 35 height 11
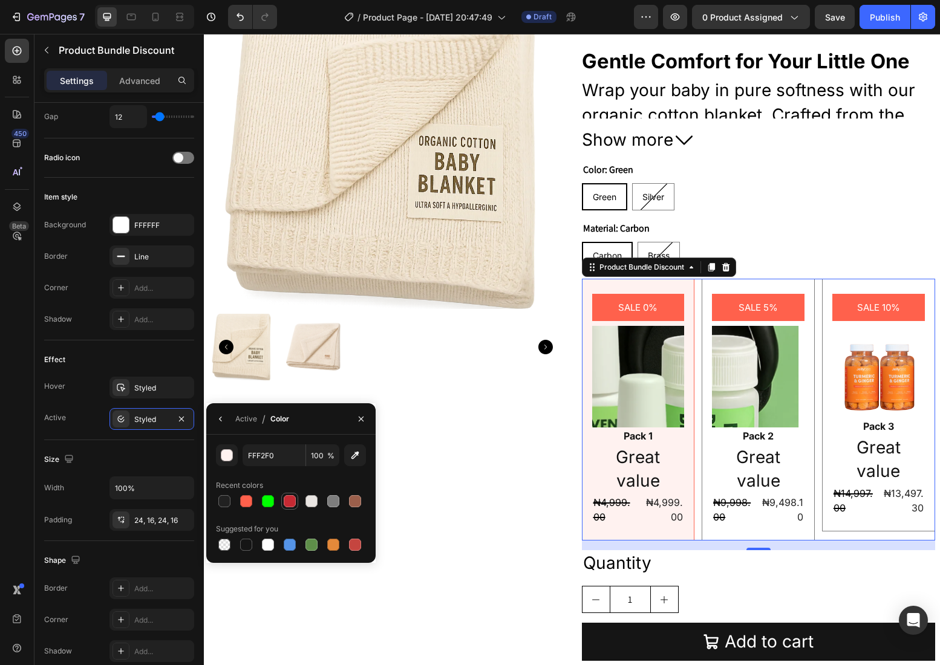
click at [295, 501] on div at bounding box center [290, 501] width 12 height 12
type input "C62A33"
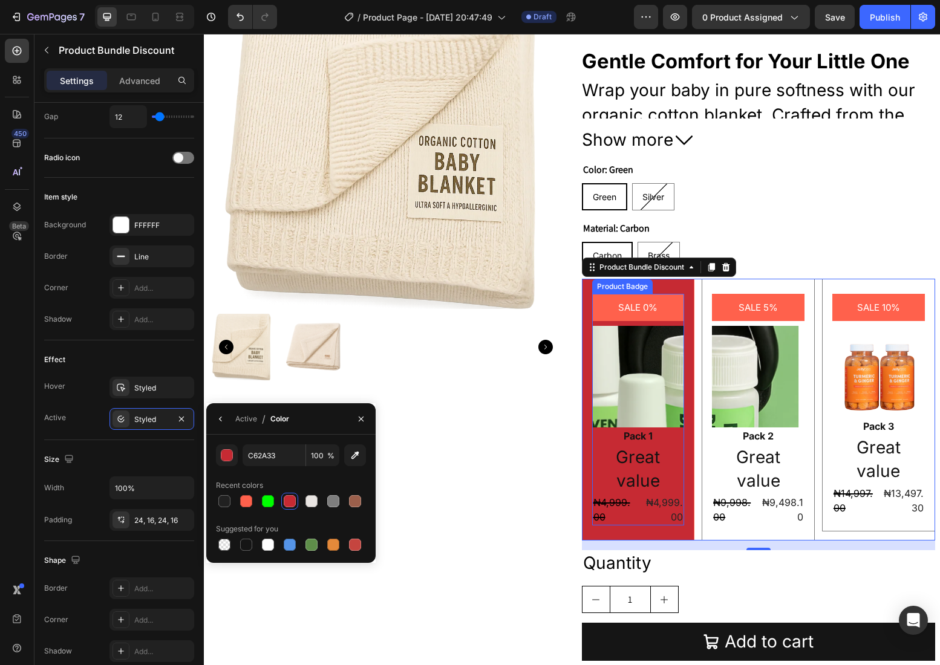
click at [611, 310] on pre "SALE 0%" at bounding box center [638, 307] width 54 height 27
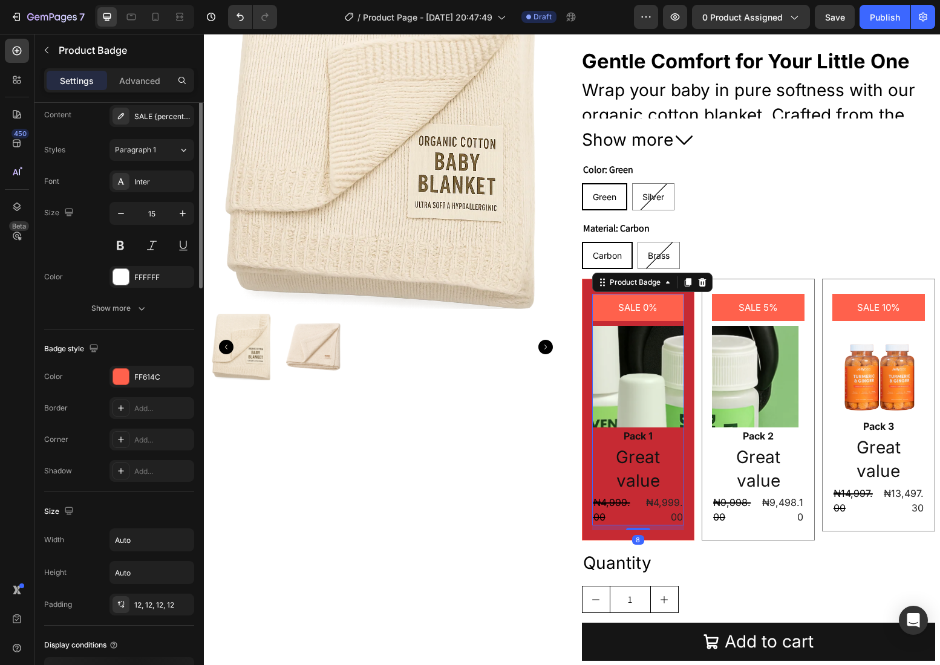
scroll to position [0, 0]
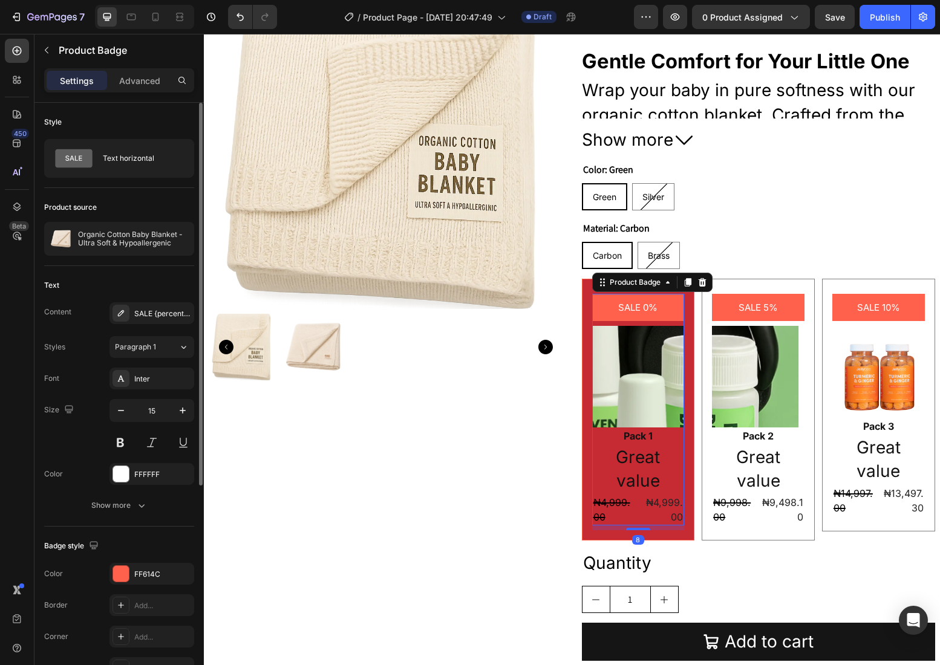
click at [605, 309] on div "SALE 0%" at bounding box center [638, 307] width 93 height 27
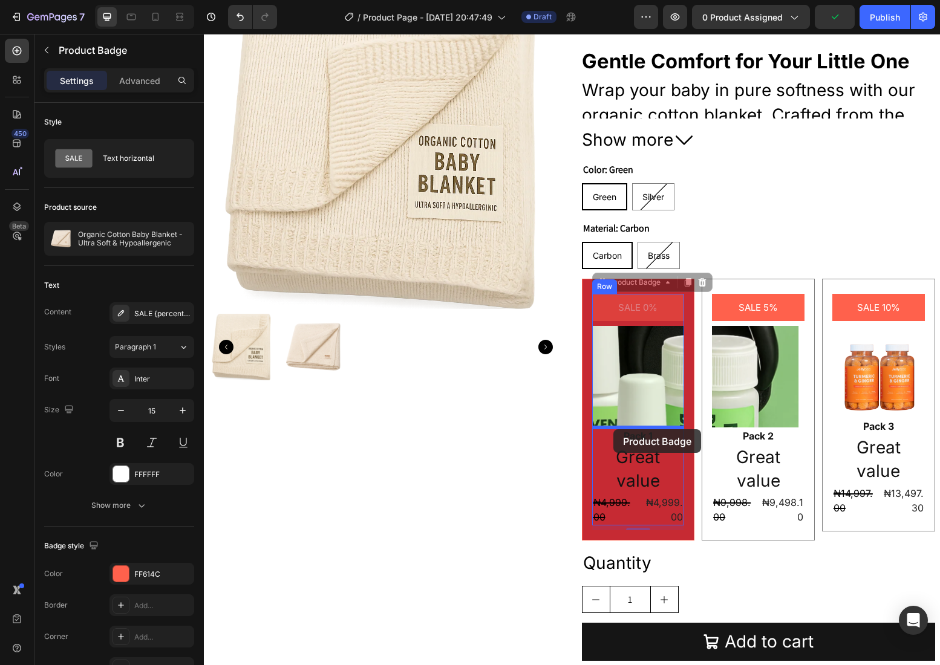
drag, startPoint x: 605, startPoint y: 309, endPoint x: 613, endPoint y: 429, distance: 120.6
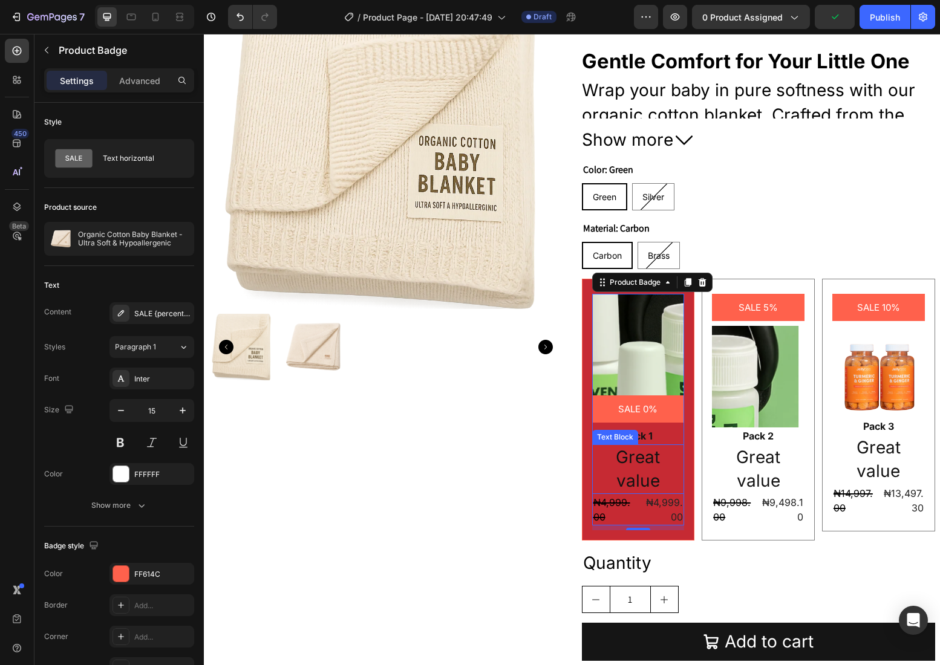
click at [645, 475] on p "Great value" at bounding box center [638, 469] width 90 height 47
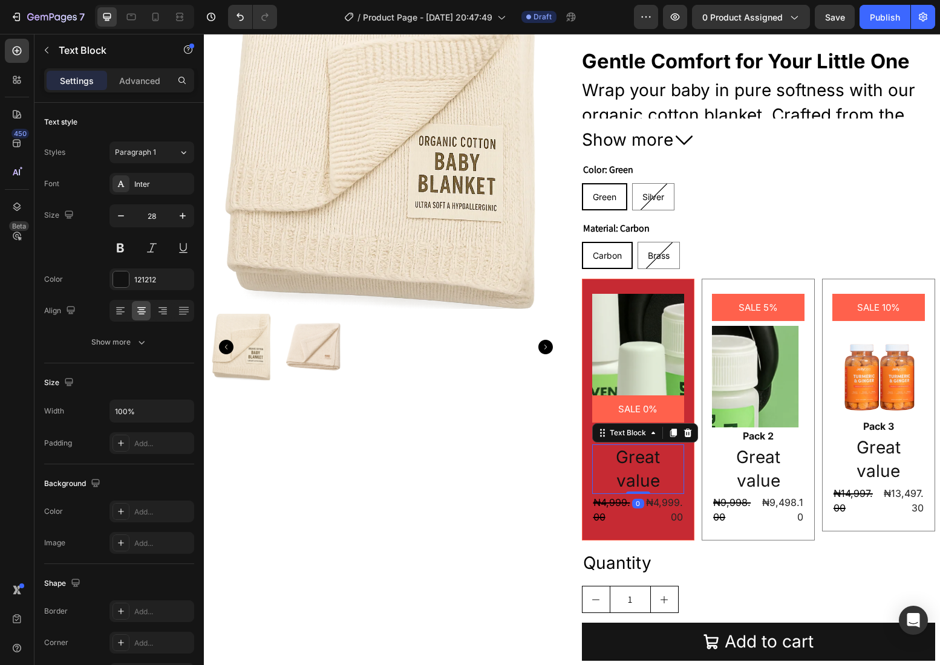
click at [645, 475] on p "Great value" at bounding box center [638, 469] width 90 height 47
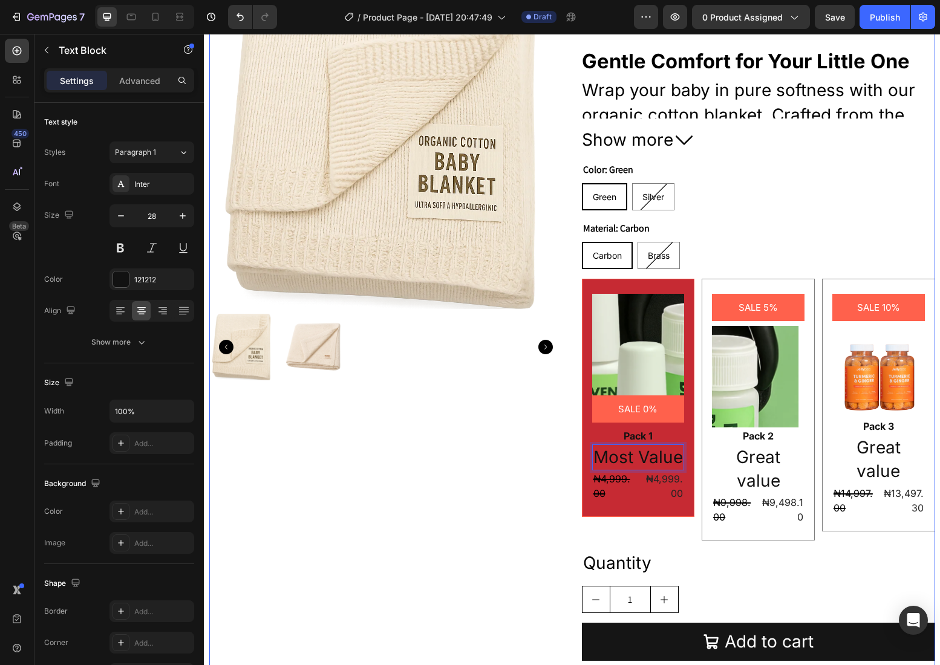
click at [522, 464] on div "Product Images" at bounding box center [385, 337] width 353 height 763
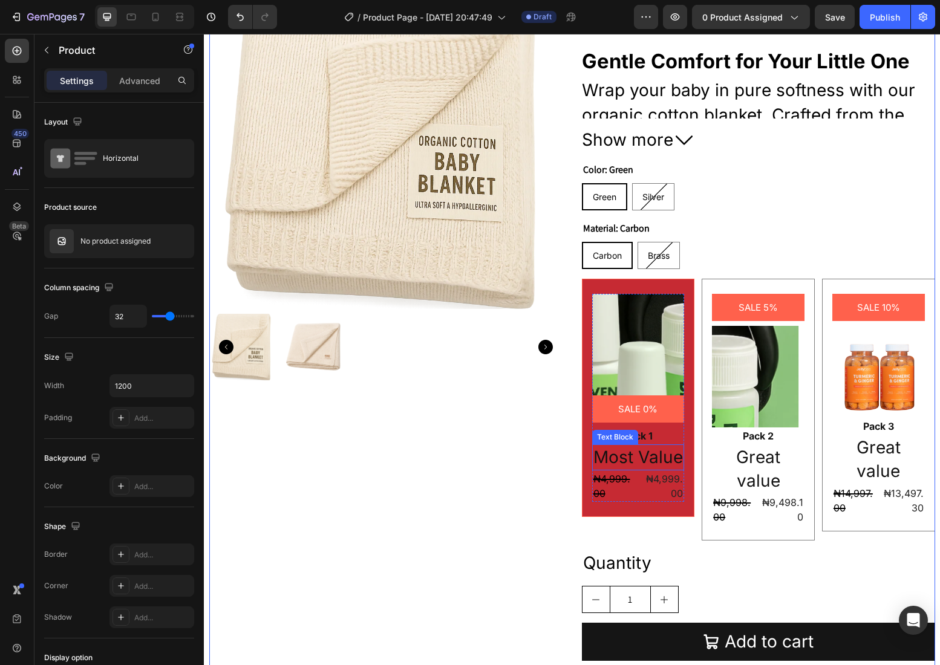
click at [661, 463] on p "Most Value" at bounding box center [638, 458] width 90 height 24
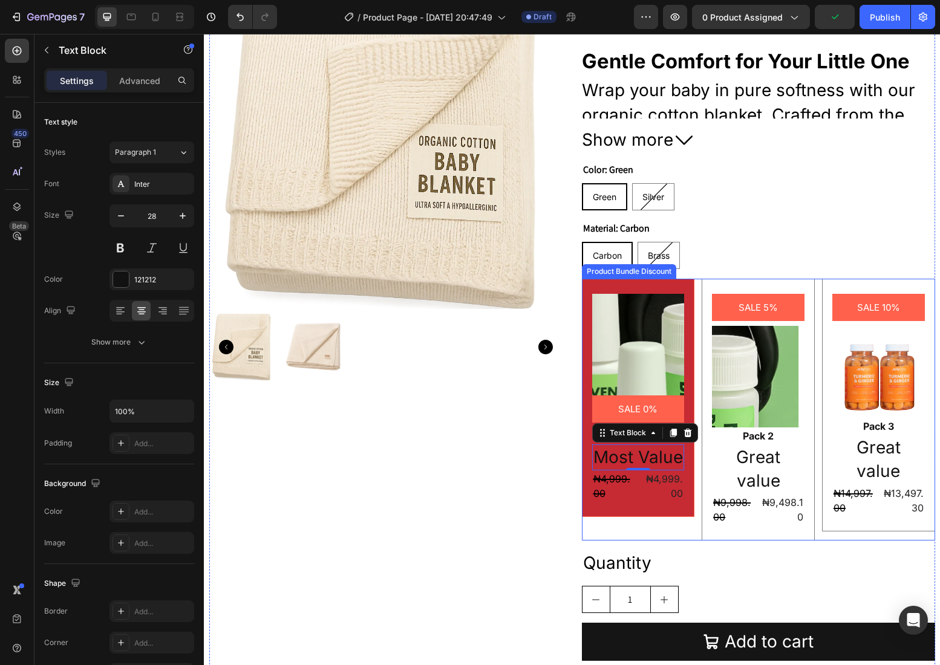
click at [588, 421] on div "Image SALE 0% Product Badge Pack 1 Text Block Most Value Text Block 0 ₦4,999.00…" at bounding box center [638, 398] width 113 height 238
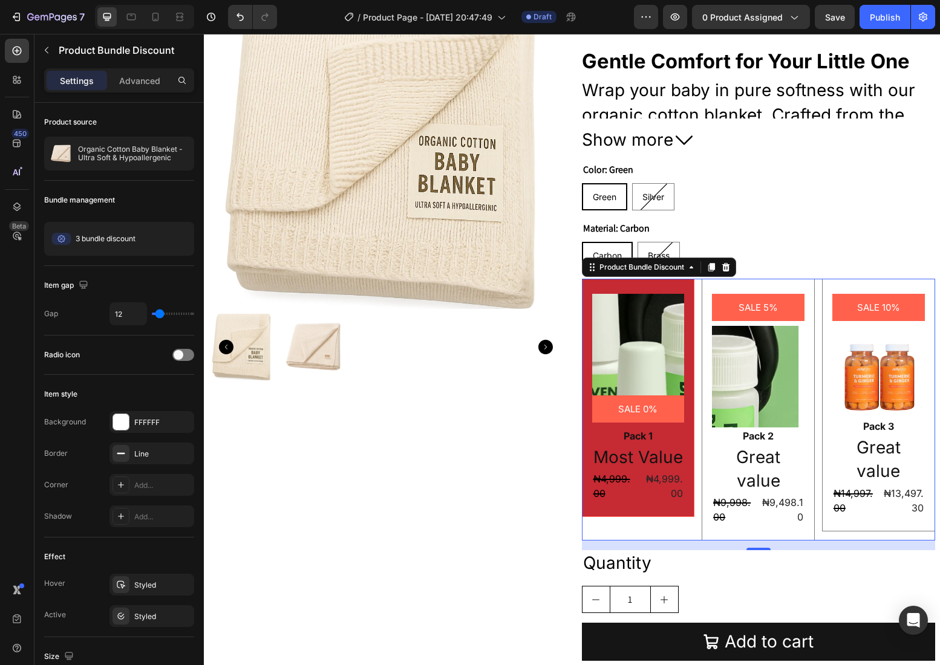
click at [705, 447] on div "SALE 5% Product Badge Image Pack 2 Text Block Great value Text Block ₦9,998.00 …" at bounding box center [757, 410] width 113 height 262
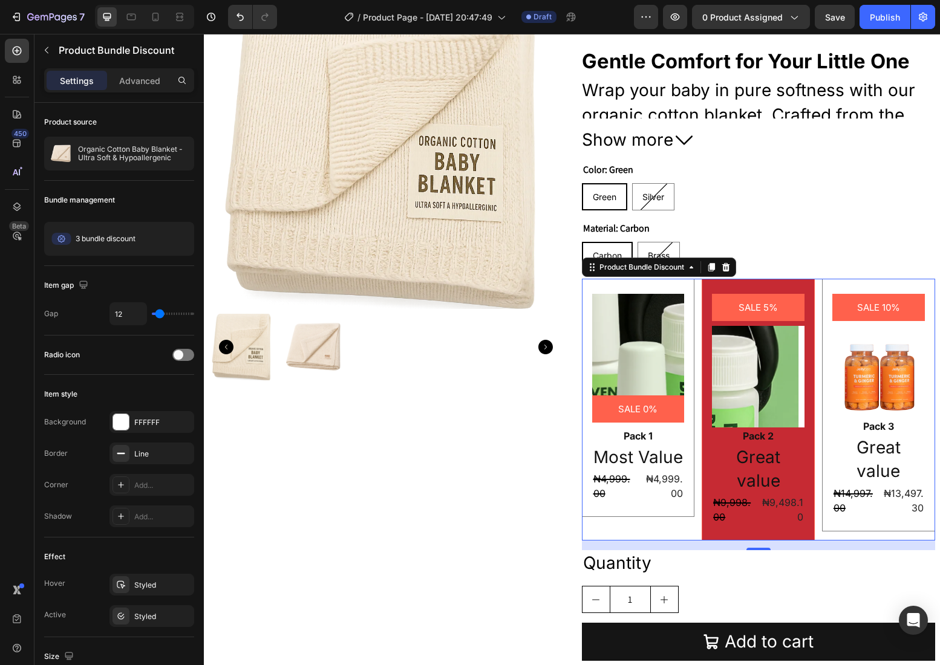
click at [684, 535] on div "Image SALE 0% Product Badge Pack 1 Text Block Most Value Text Block ₦4,999.00 P…" at bounding box center [758, 410] width 353 height 262
click at [685, 533] on div "Image SALE 0% Product Badge Pack 1 Text Block Most Value Text Block ₦4,999.00 P…" at bounding box center [758, 410] width 353 height 262
click at [685, 531] on div "Image SALE 0% Product Badge Pack 1 Text Block Most Value Text Block ₦4,999.00 P…" at bounding box center [758, 410] width 353 height 262
click at [701, 507] on div "SALE 5% Product Badge Image Pack 2 Text Block Great value Text Block ₦9,998.00 …" at bounding box center [757, 410] width 113 height 262
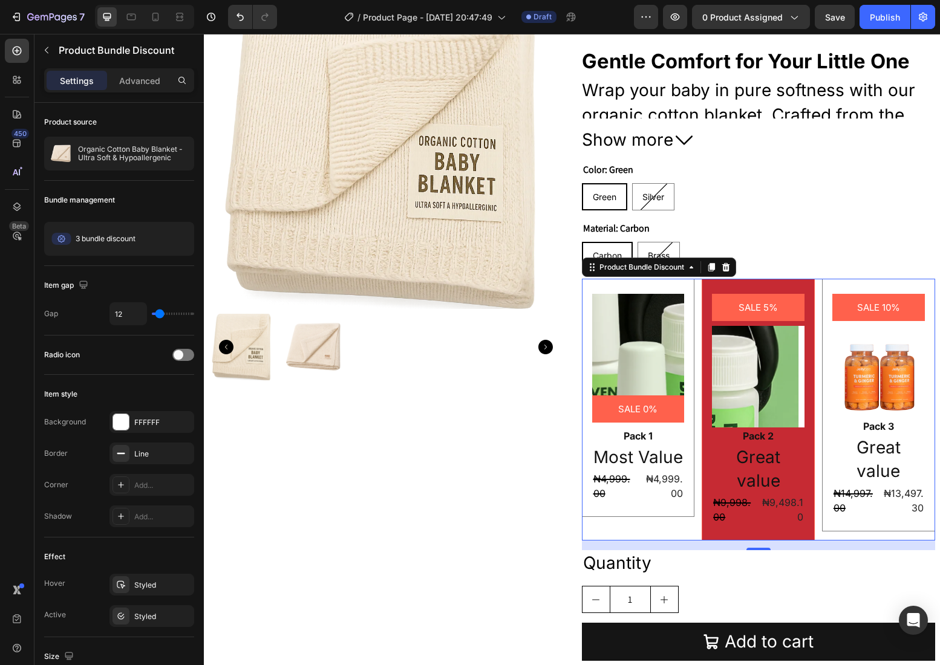
click at [690, 507] on div "Image SALE 0% Product Badge Pack 1 Text Block Most Value Text Block ₦4,999.00 P…" at bounding box center [638, 398] width 113 height 238
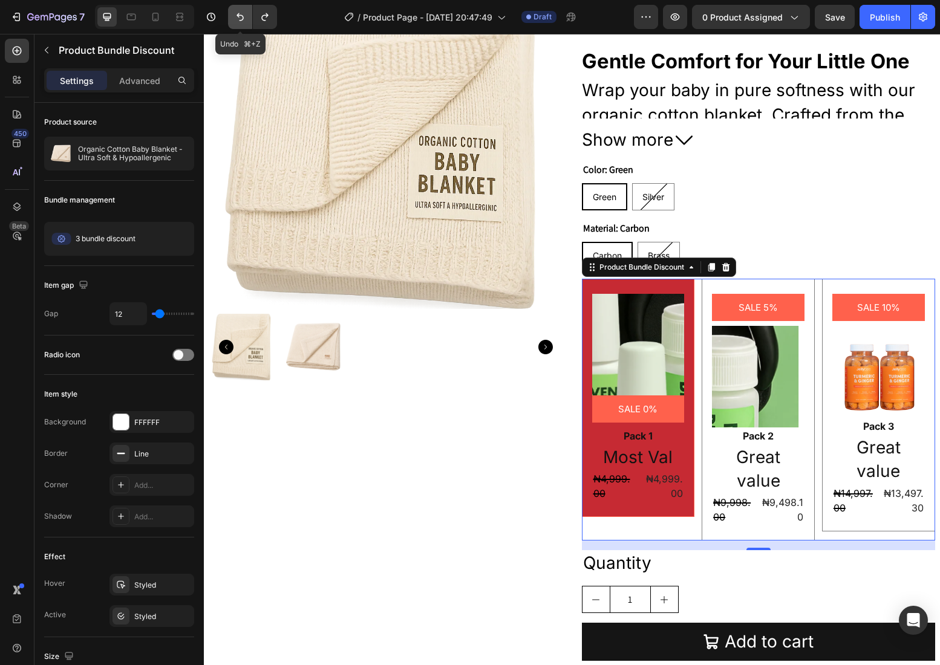
click at [237, 15] on icon "Undo/Redo" at bounding box center [239, 17] width 7 height 8
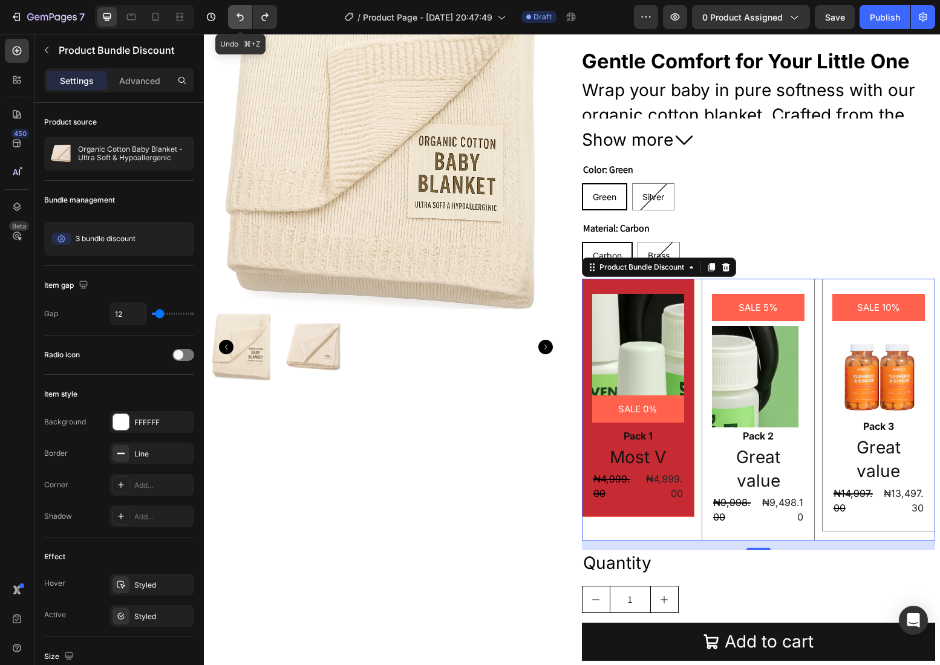
click at [237, 15] on icon "Undo/Redo" at bounding box center [239, 17] width 7 height 8
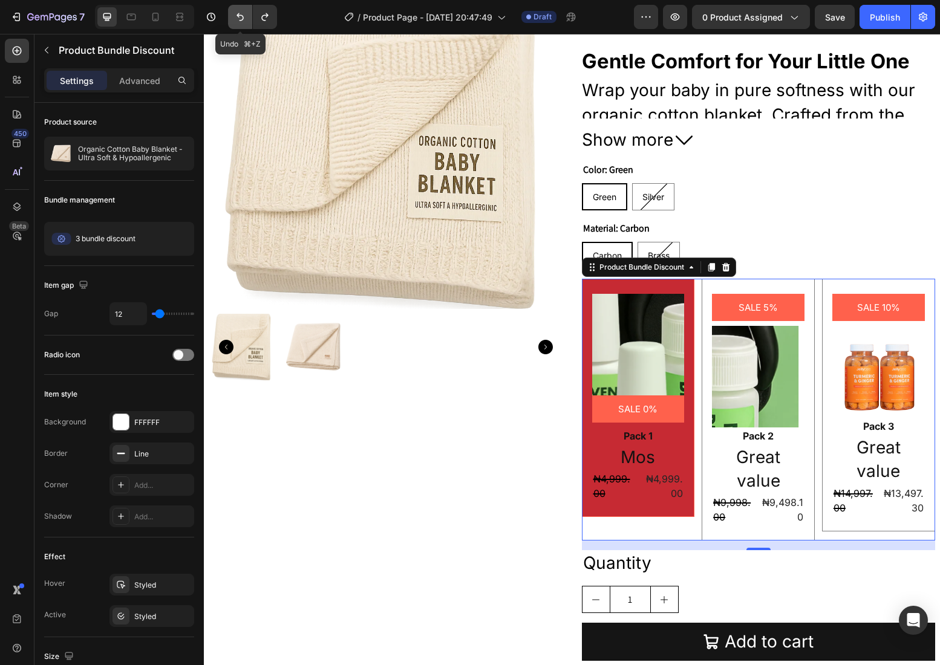
click at [237, 15] on icon "Undo/Redo" at bounding box center [239, 17] width 7 height 8
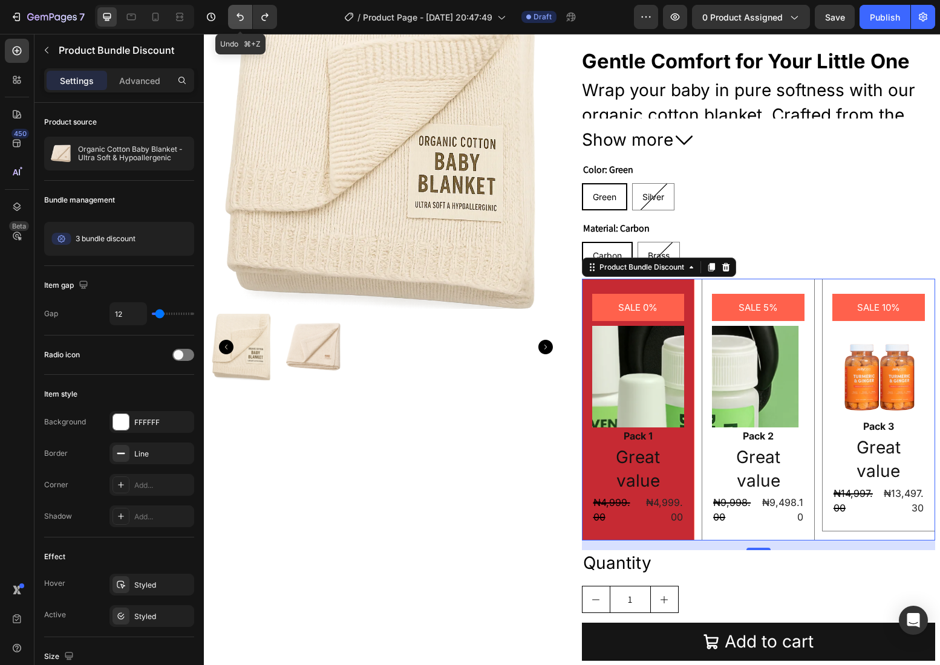
click at [237, 15] on icon "Undo/Redo" at bounding box center [239, 17] width 7 height 8
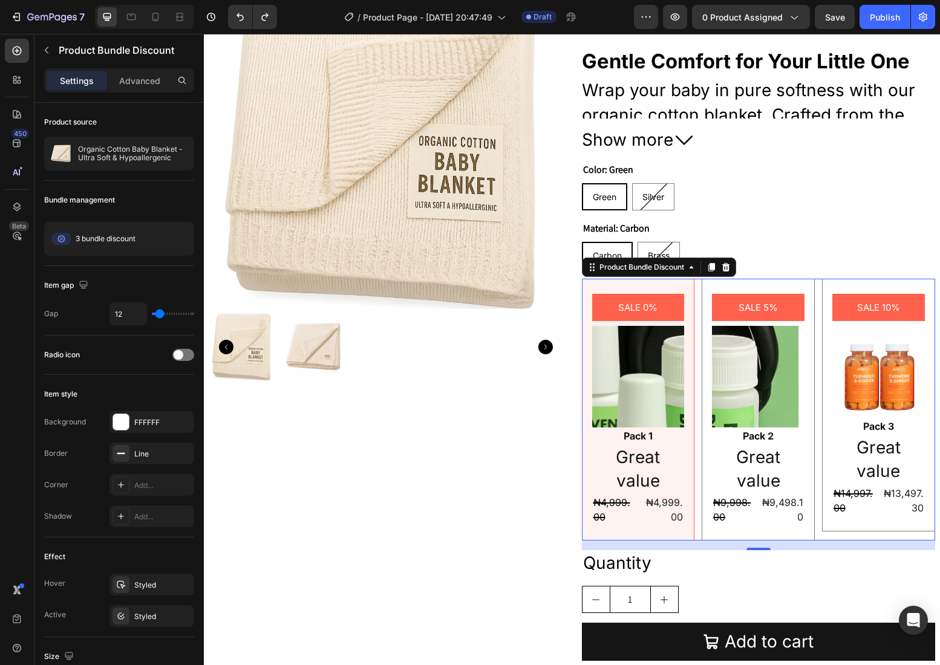
click at [586, 403] on div "SALE 0% Product Badge Image Pack 1 Text Block Great value Text Block ₦4,999.00 …" at bounding box center [638, 410] width 113 height 262
click at [643, 528] on div "SALE 0% Product Badge Image Pack 1 Text Block Great value Text Block ₦4,999.00 …" at bounding box center [638, 410] width 113 height 262
click at [56, 50] on div "Product Bundle Discount" at bounding box center [112, 49] width 157 height 31
